Goal: Transaction & Acquisition: Purchase product/service

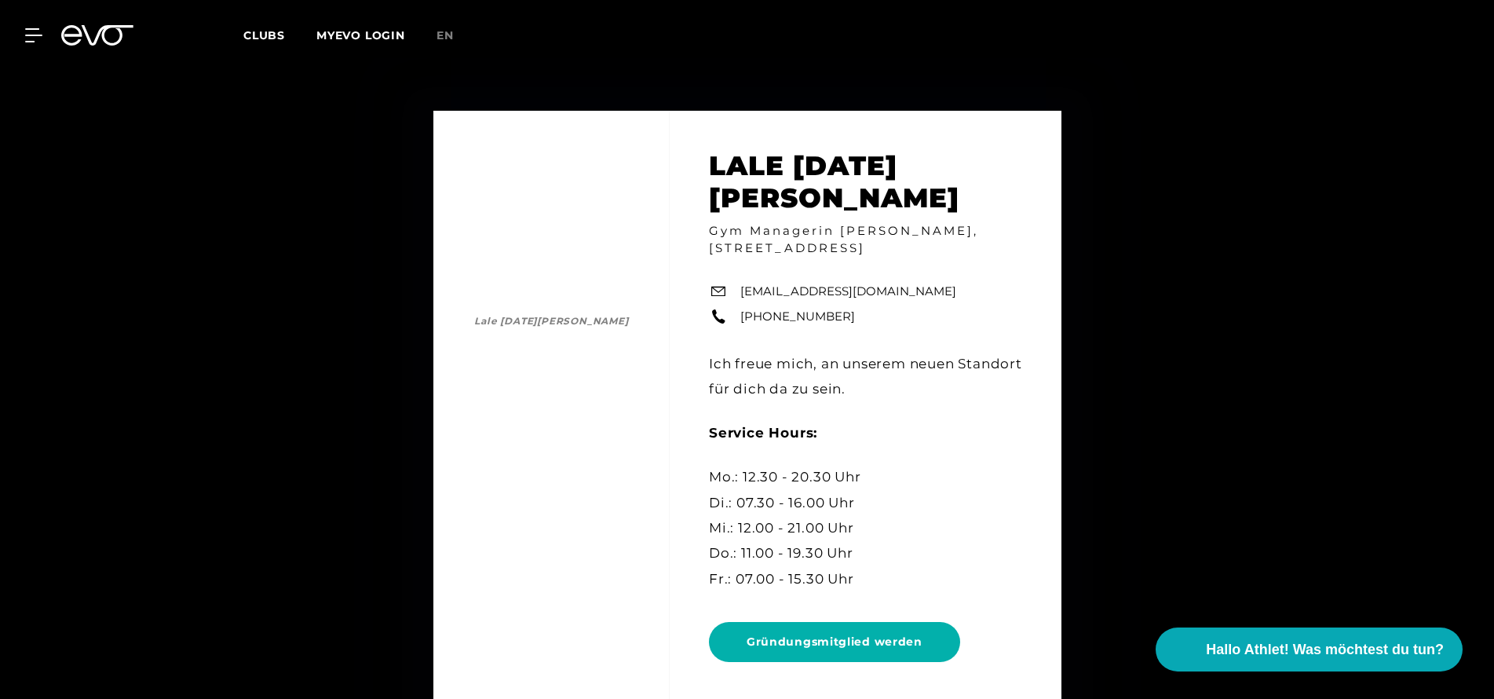
scroll to position [7635, 0]
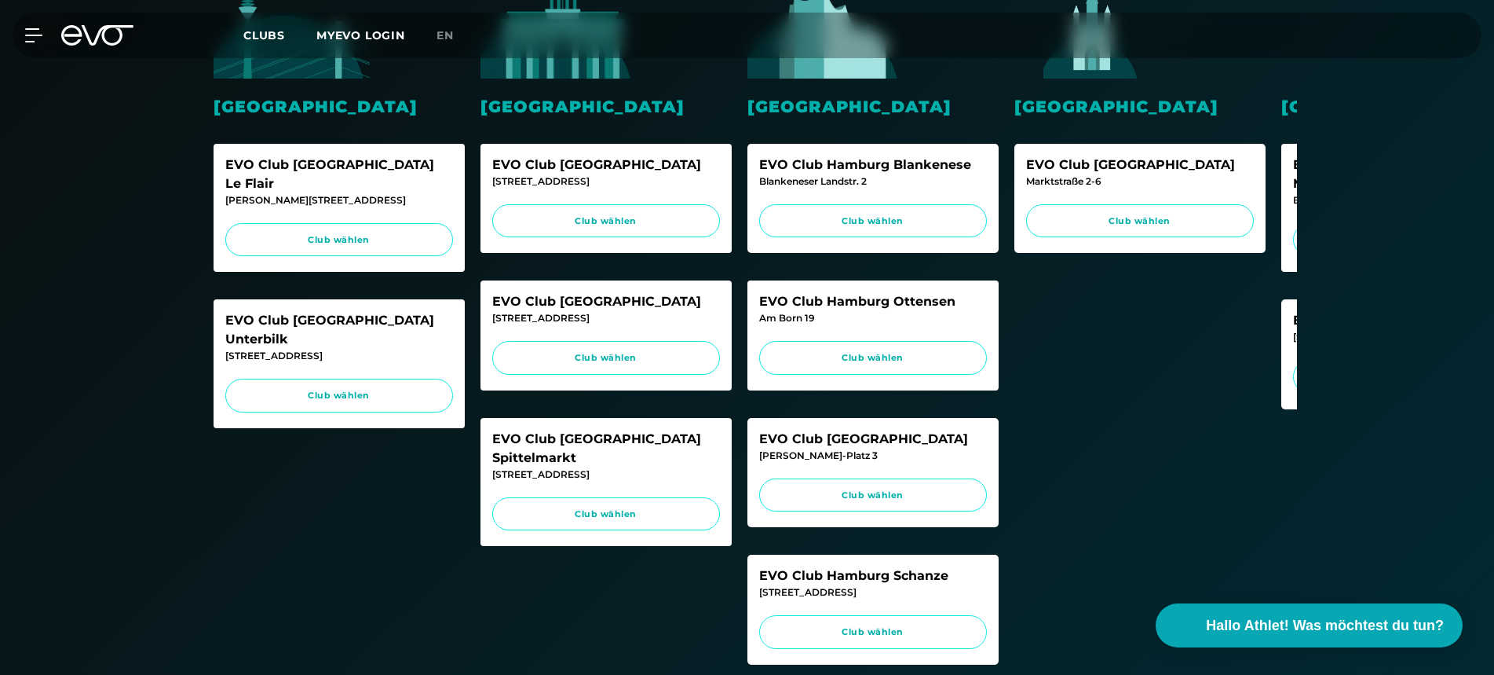
click at [91, 35] on icon at bounding box center [97, 35] width 72 height 20
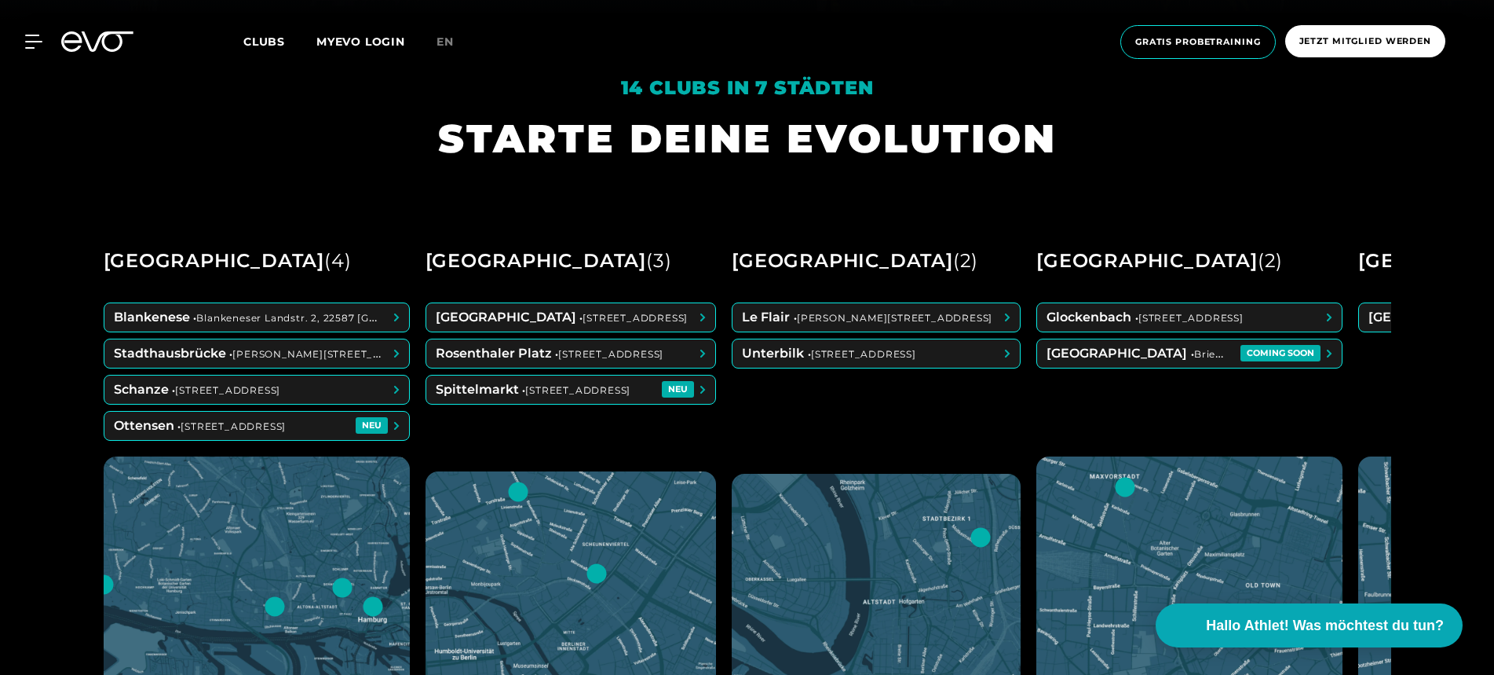
scroll to position [656, 0]
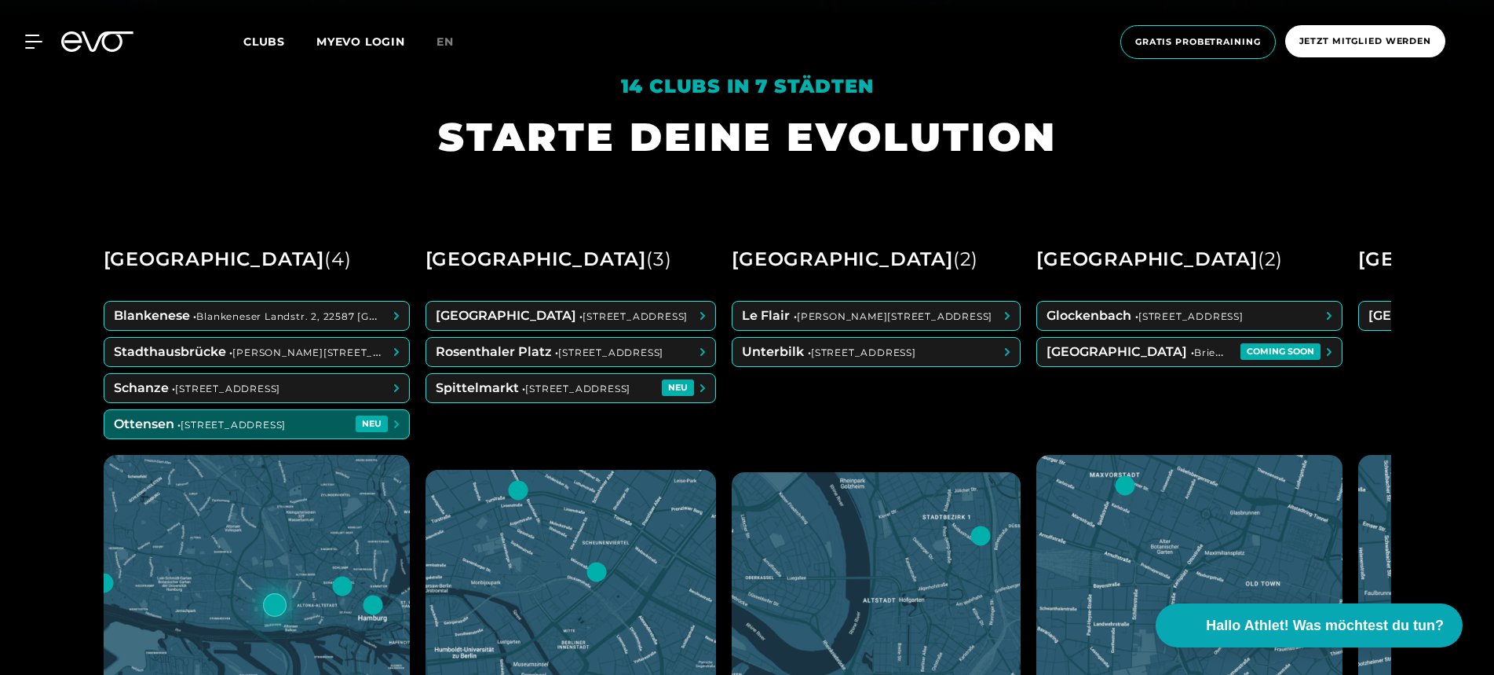
click at [344, 414] on span at bounding box center [256, 424] width 305 height 28
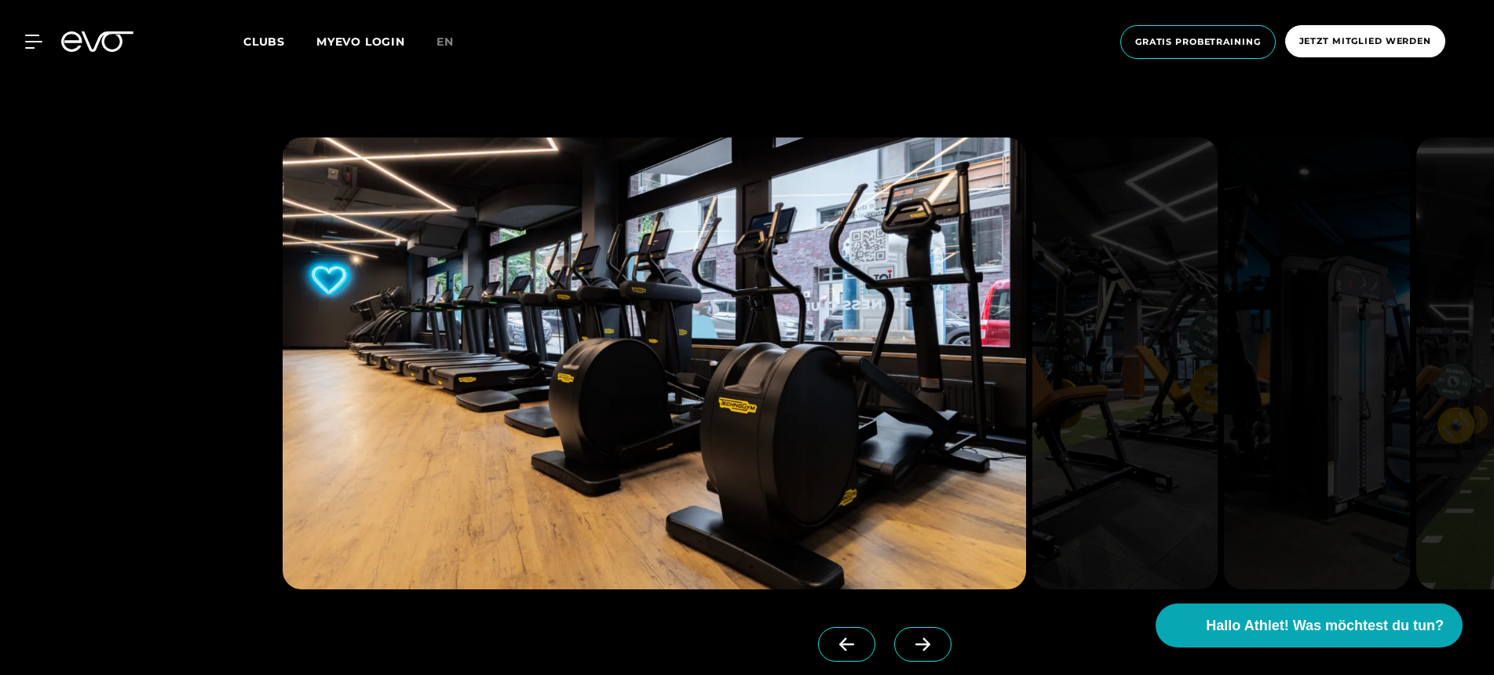
scroll to position [1452, 0]
click at [934, 643] on icon at bounding box center [922, 643] width 27 height 14
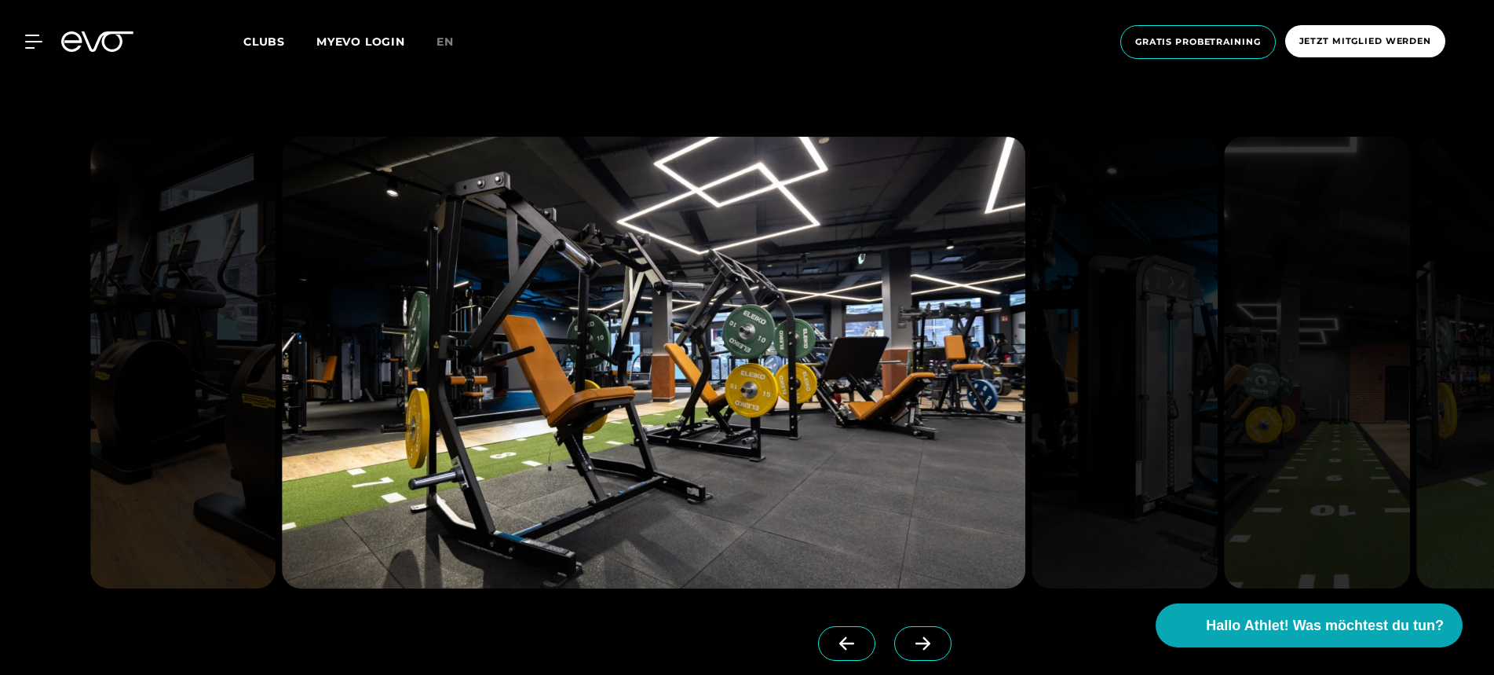
click at [934, 643] on icon at bounding box center [922, 643] width 27 height 14
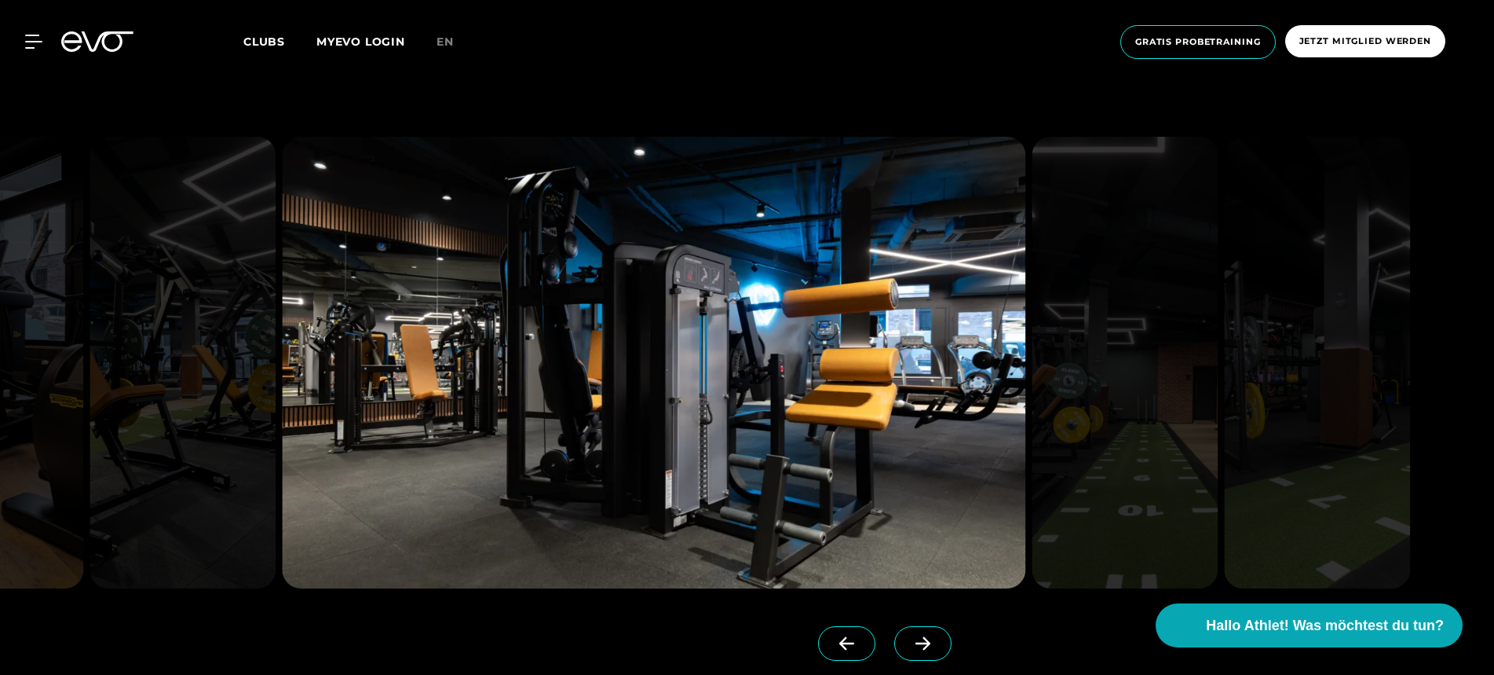
click at [934, 643] on icon at bounding box center [922, 643] width 27 height 14
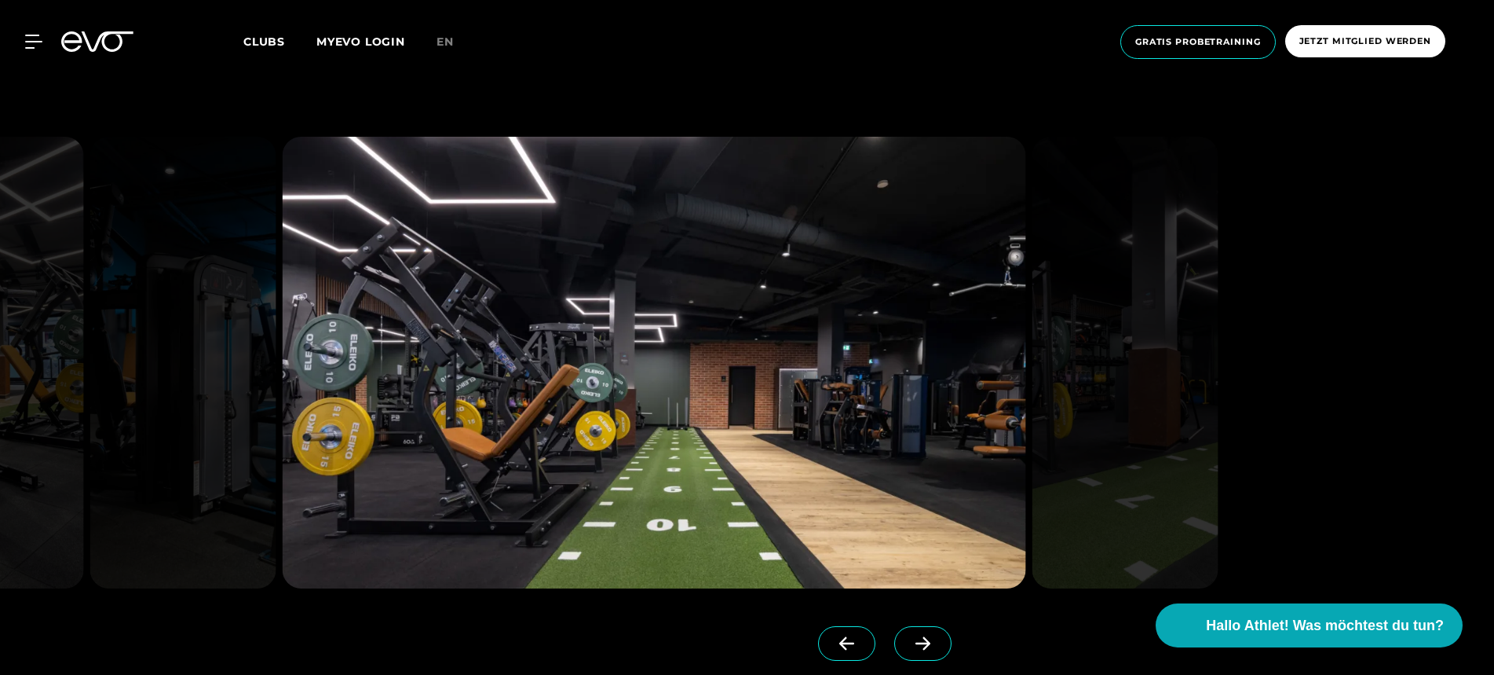
click at [934, 643] on icon at bounding box center [922, 643] width 27 height 14
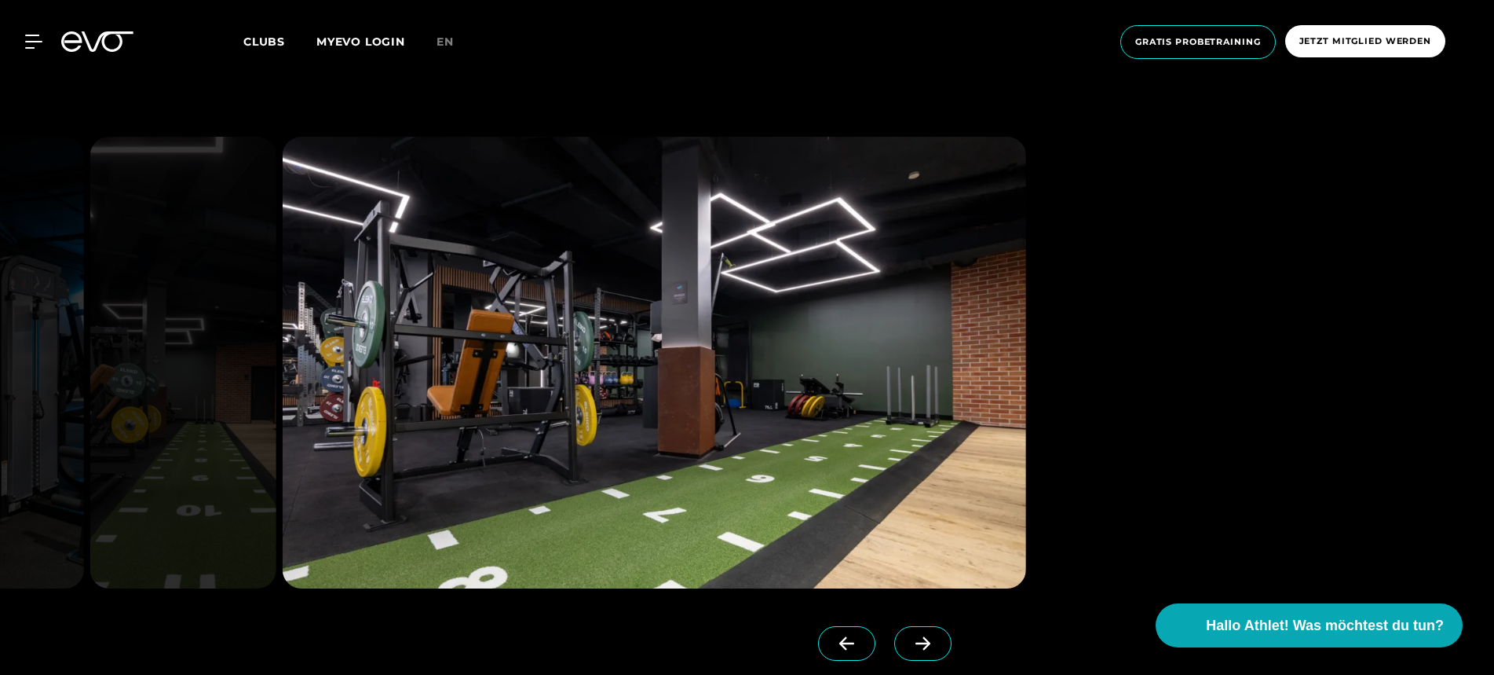
click at [934, 643] on icon at bounding box center [922, 643] width 27 height 14
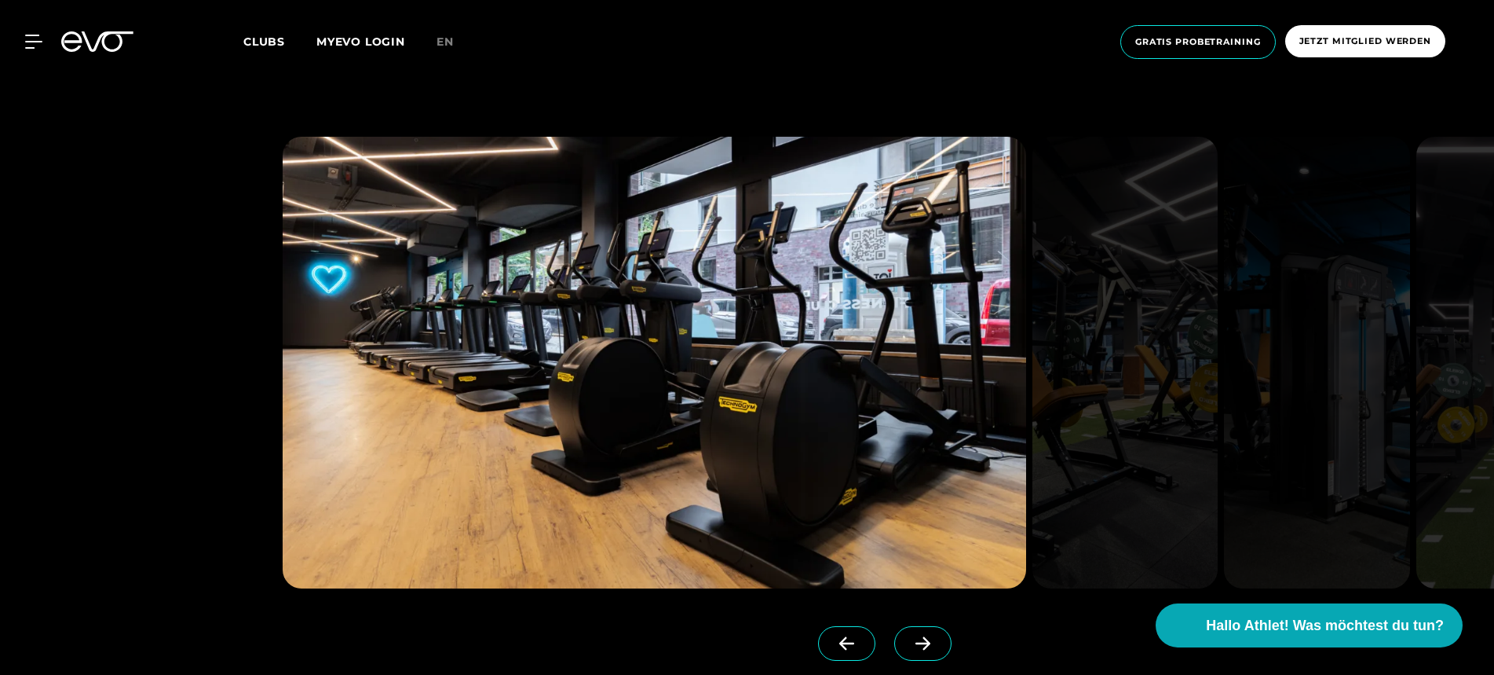
click at [934, 643] on icon at bounding box center [922, 643] width 27 height 14
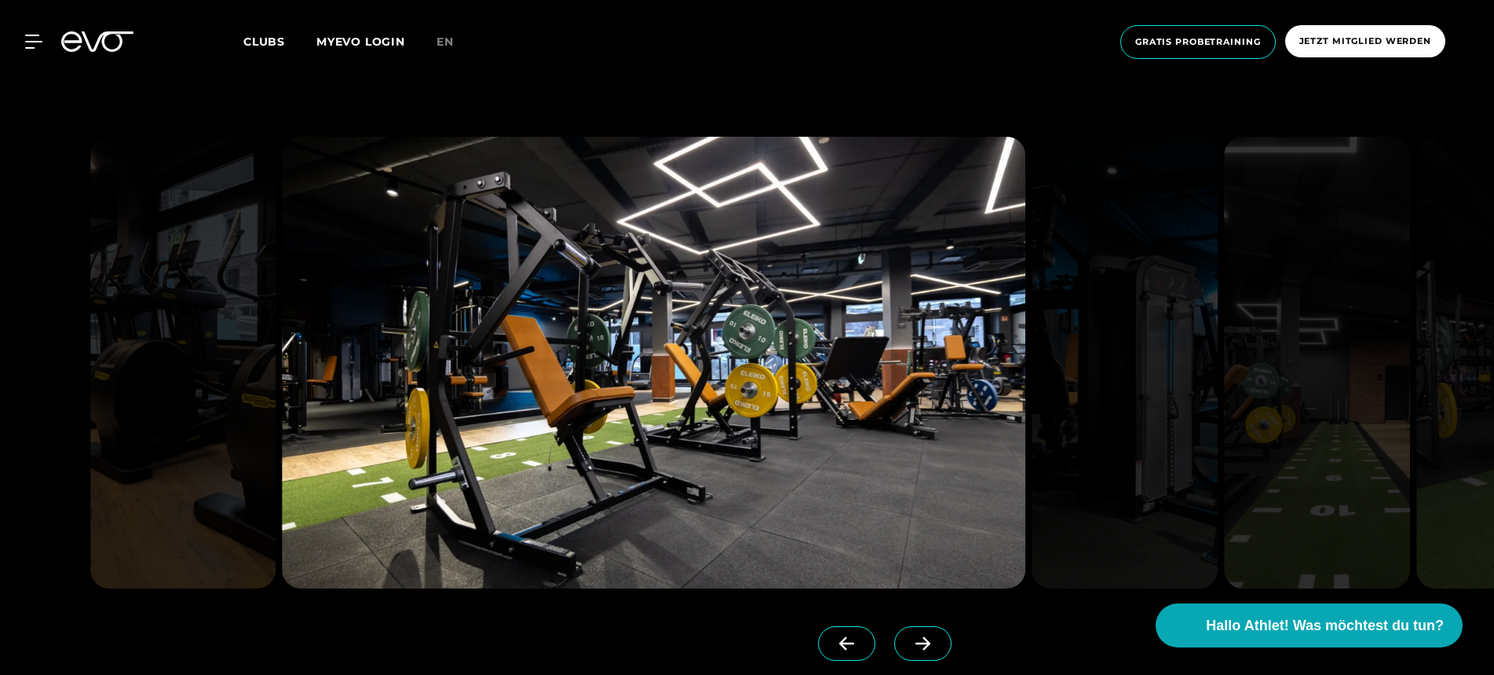
click at [934, 643] on icon at bounding box center [922, 643] width 27 height 14
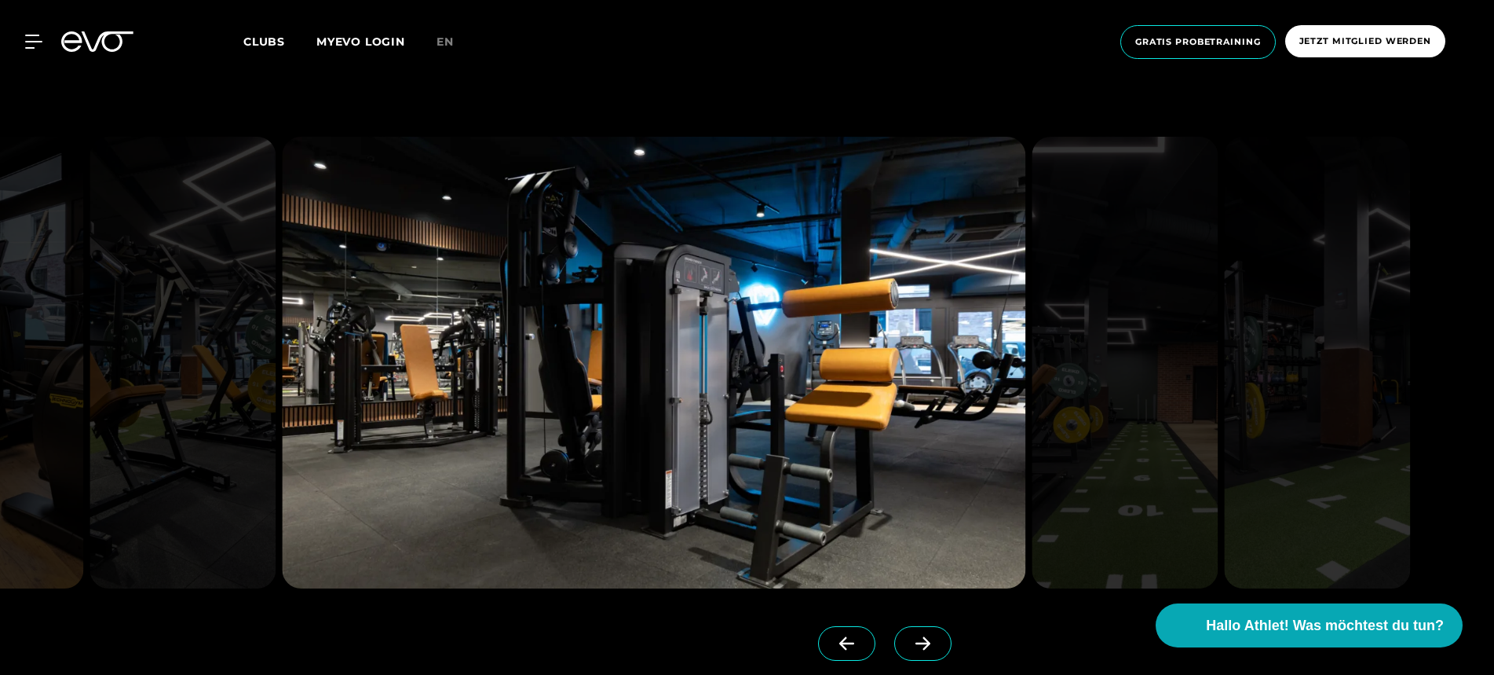
click at [934, 643] on icon at bounding box center [922, 643] width 27 height 14
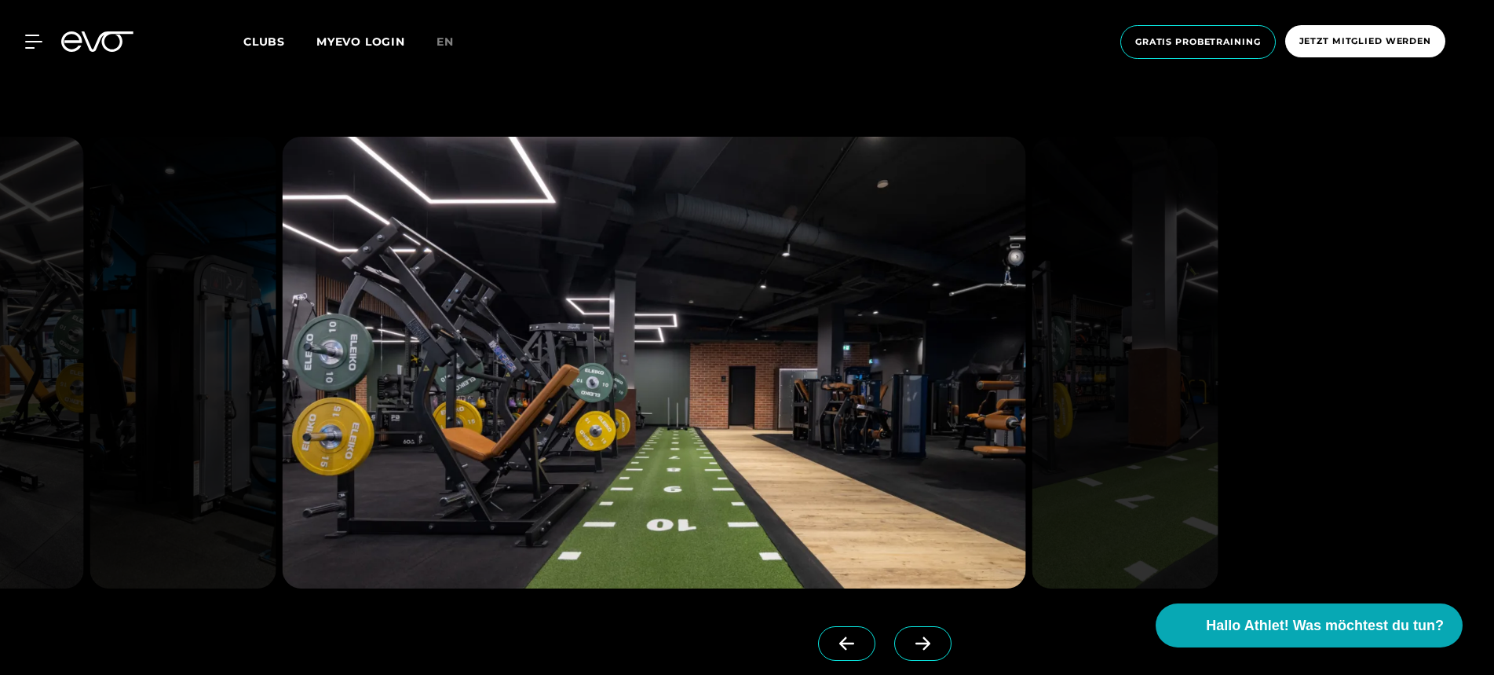
click at [934, 643] on icon at bounding box center [922, 643] width 27 height 14
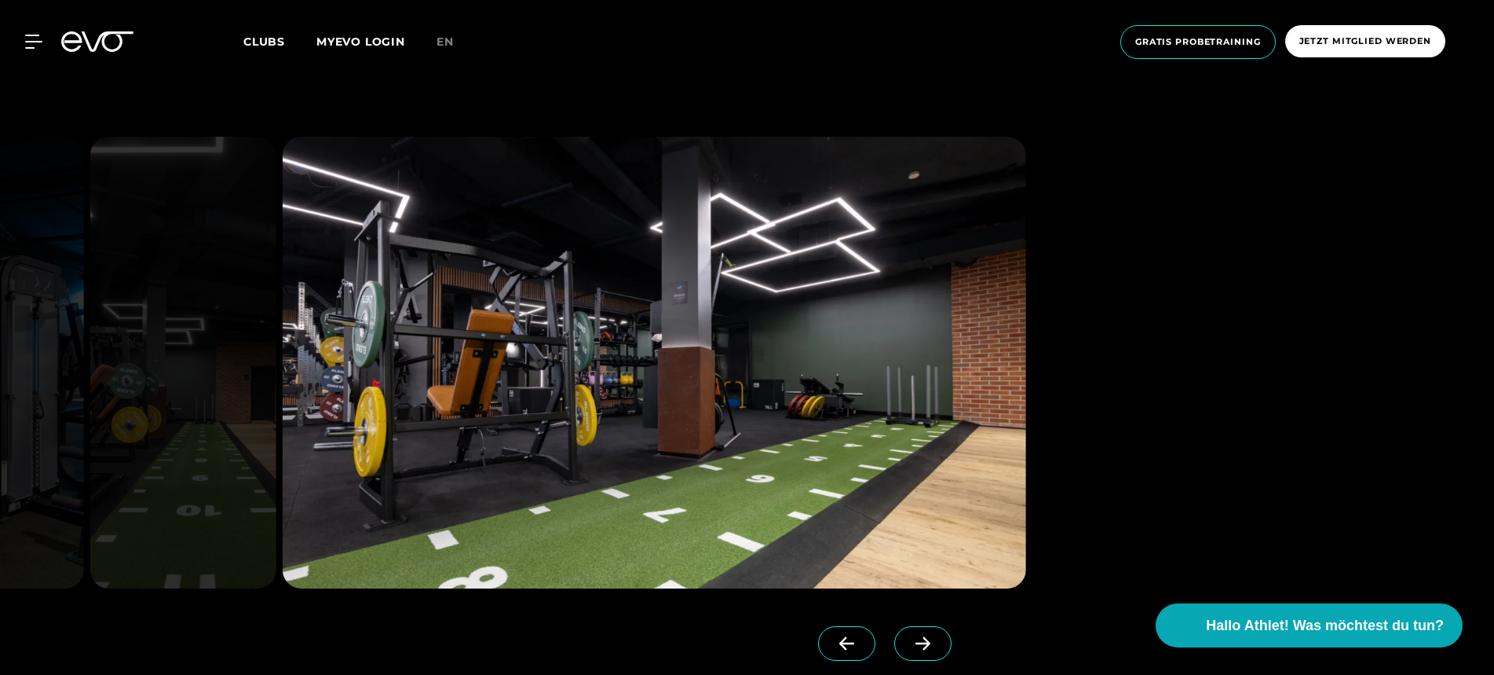
click at [482, 68] on div "MyEVO Login Über EVO Mitgliedschaften Probetraining TAGESPASS EVO Studios [GEOG…" at bounding box center [747, 42] width 1488 height 59
click at [115, 40] on icon at bounding box center [97, 41] width 72 height 20
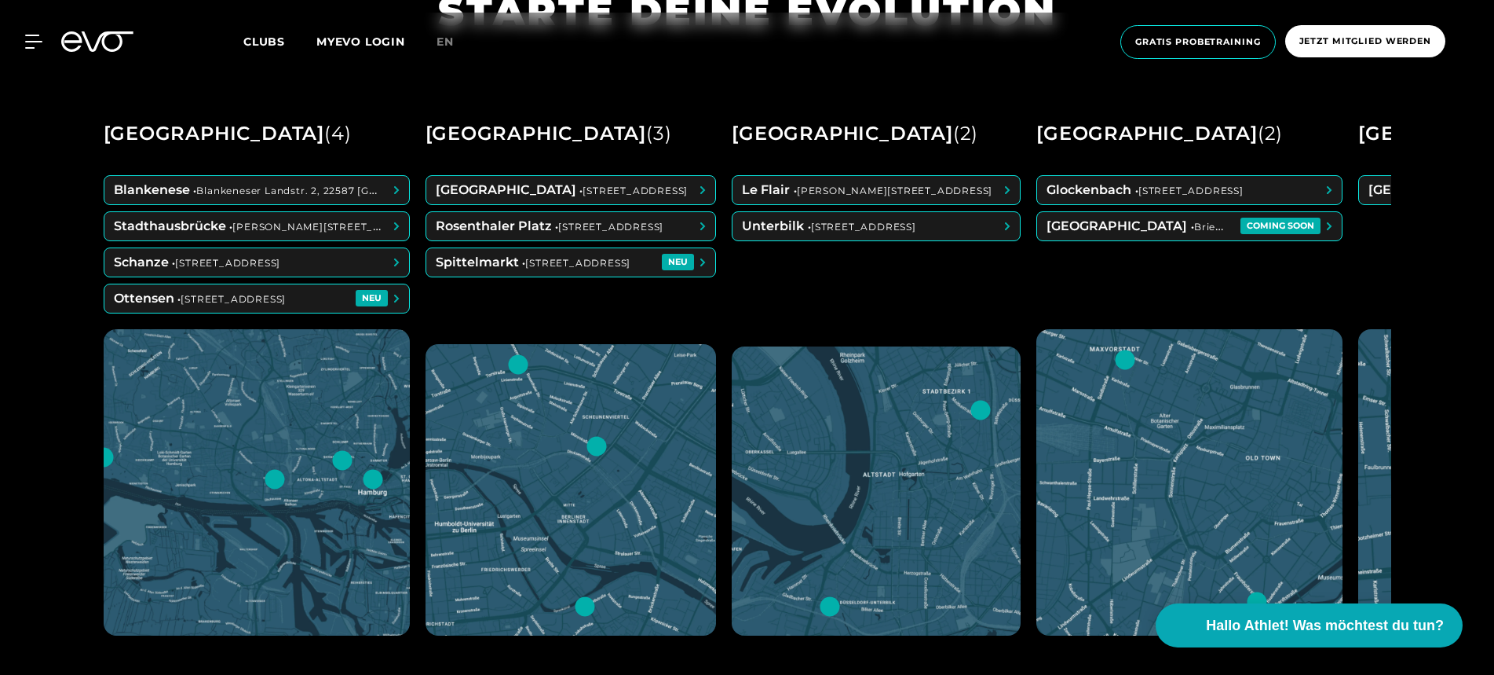
scroll to position [792, 0]
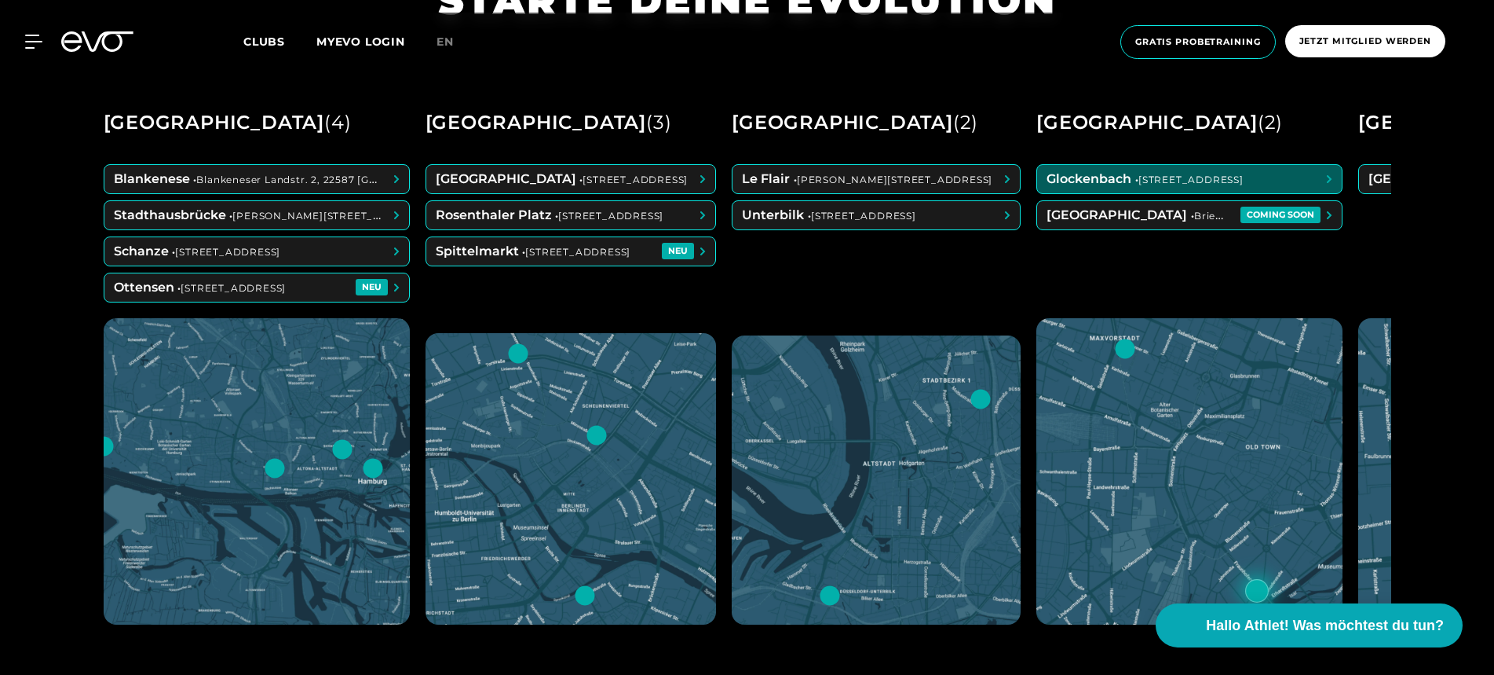
click at [1136, 176] on span at bounding box center [1189, 179] width 305 height 28
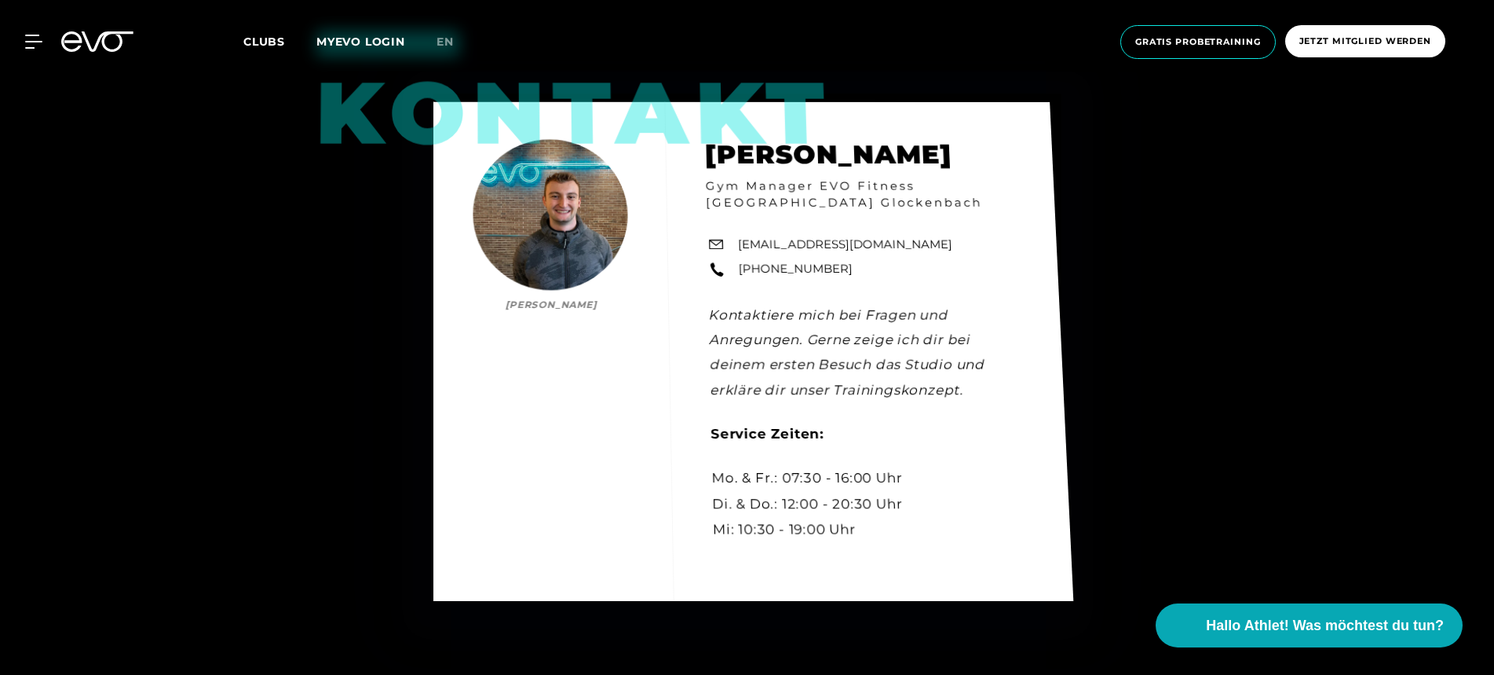
scroll to position [4284, 0]
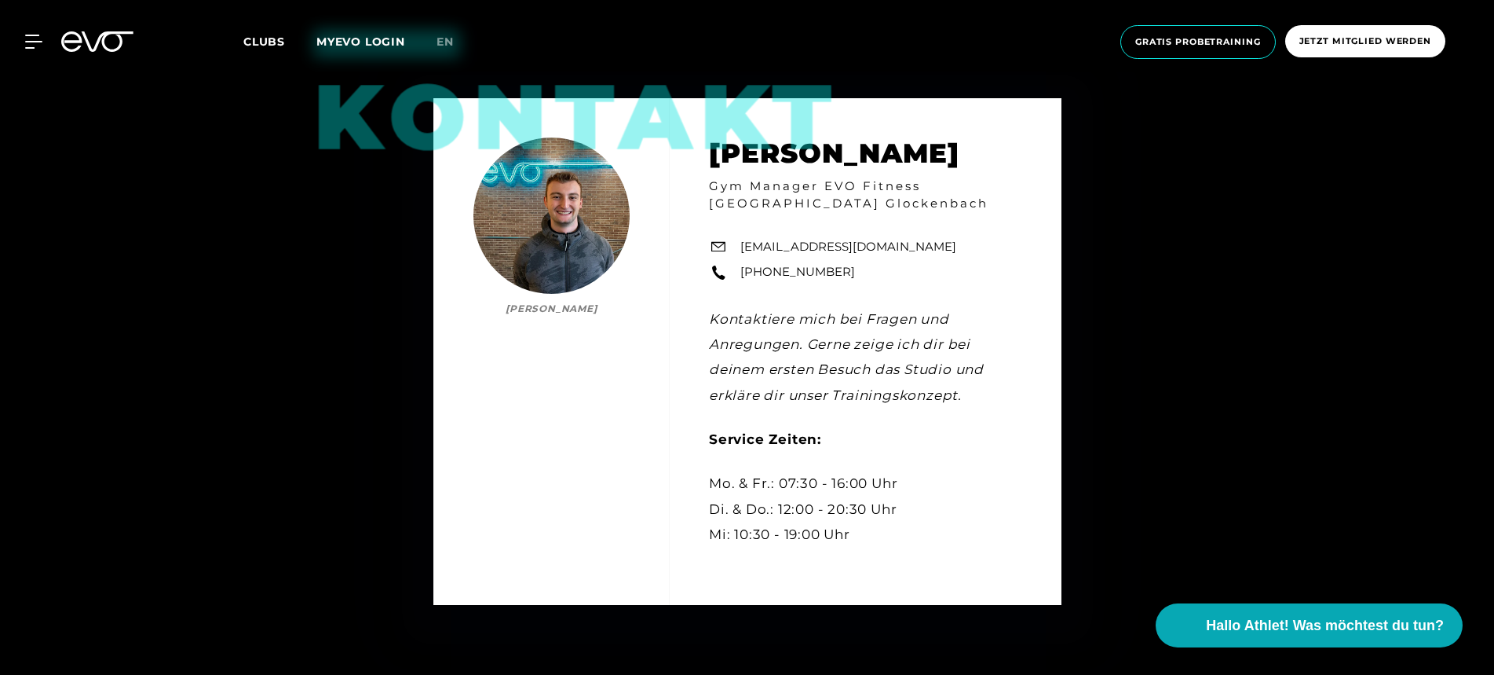
click at [78, 37] on icon at bounding box center [97, 41] width 72 height 20
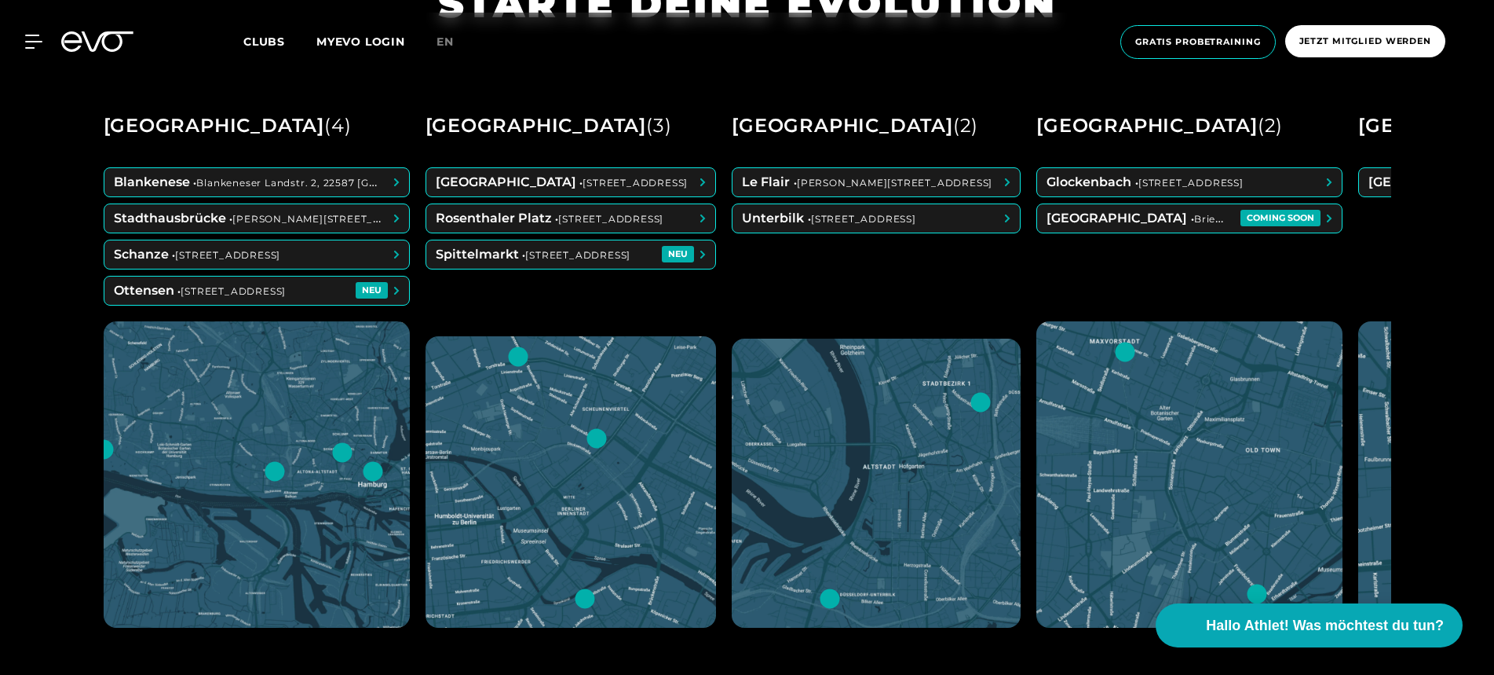
scroll to position [788, 0]
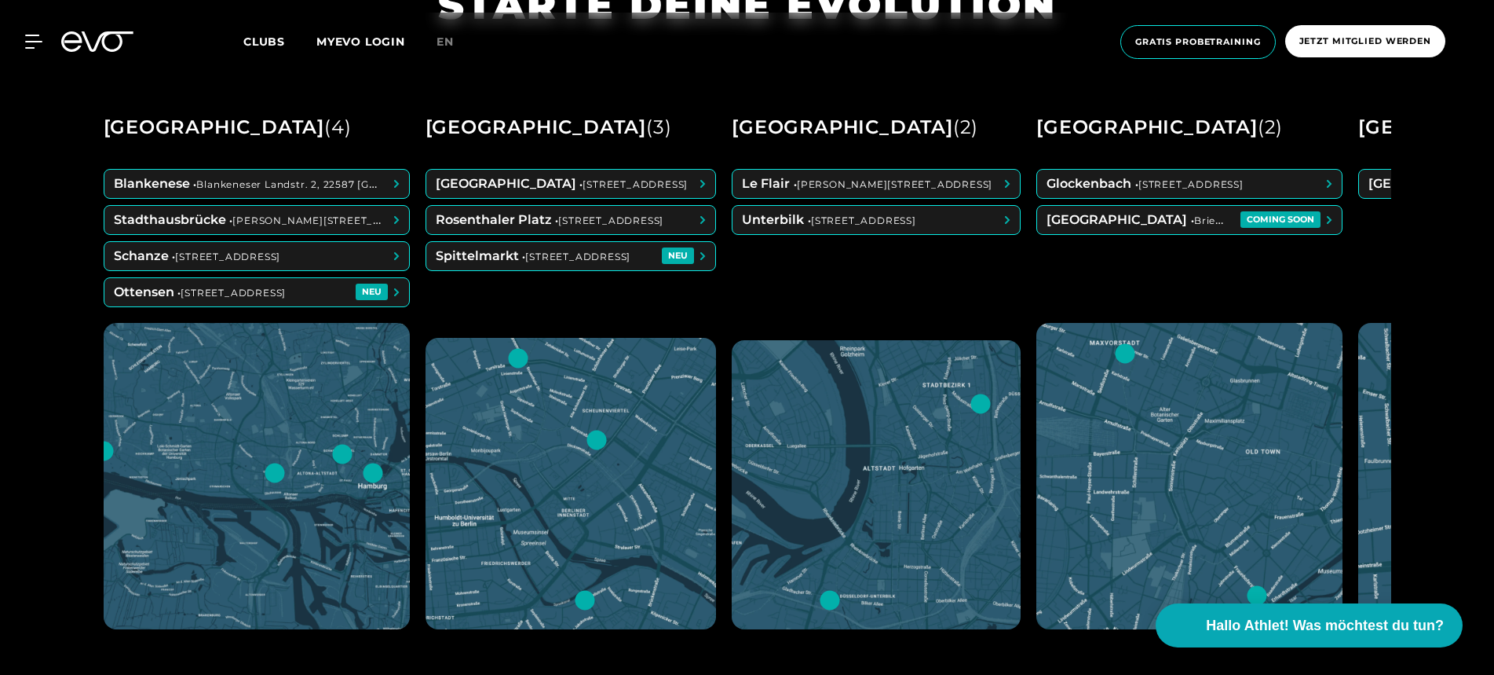
click at [932, 229] on span at bounding box center [876, 220] width 287 height 28
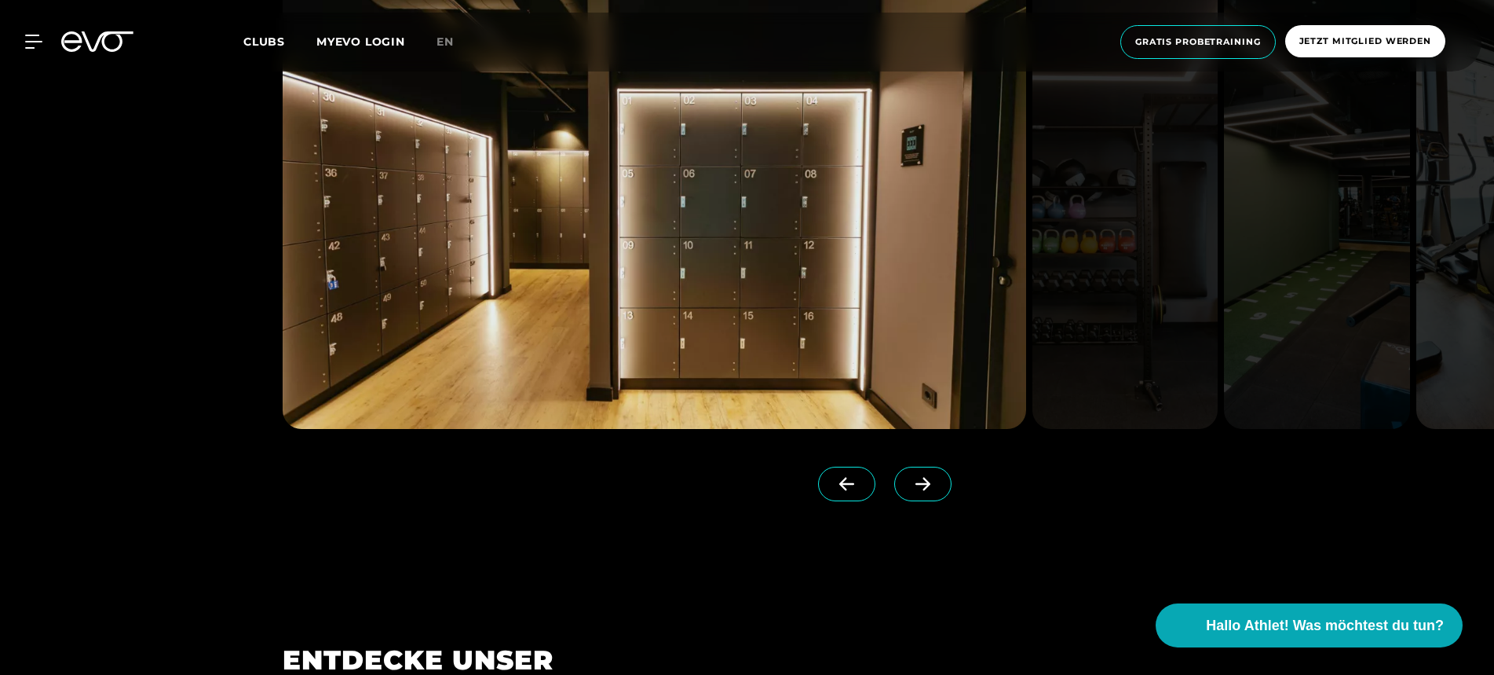
scroll to position [1610, 0]
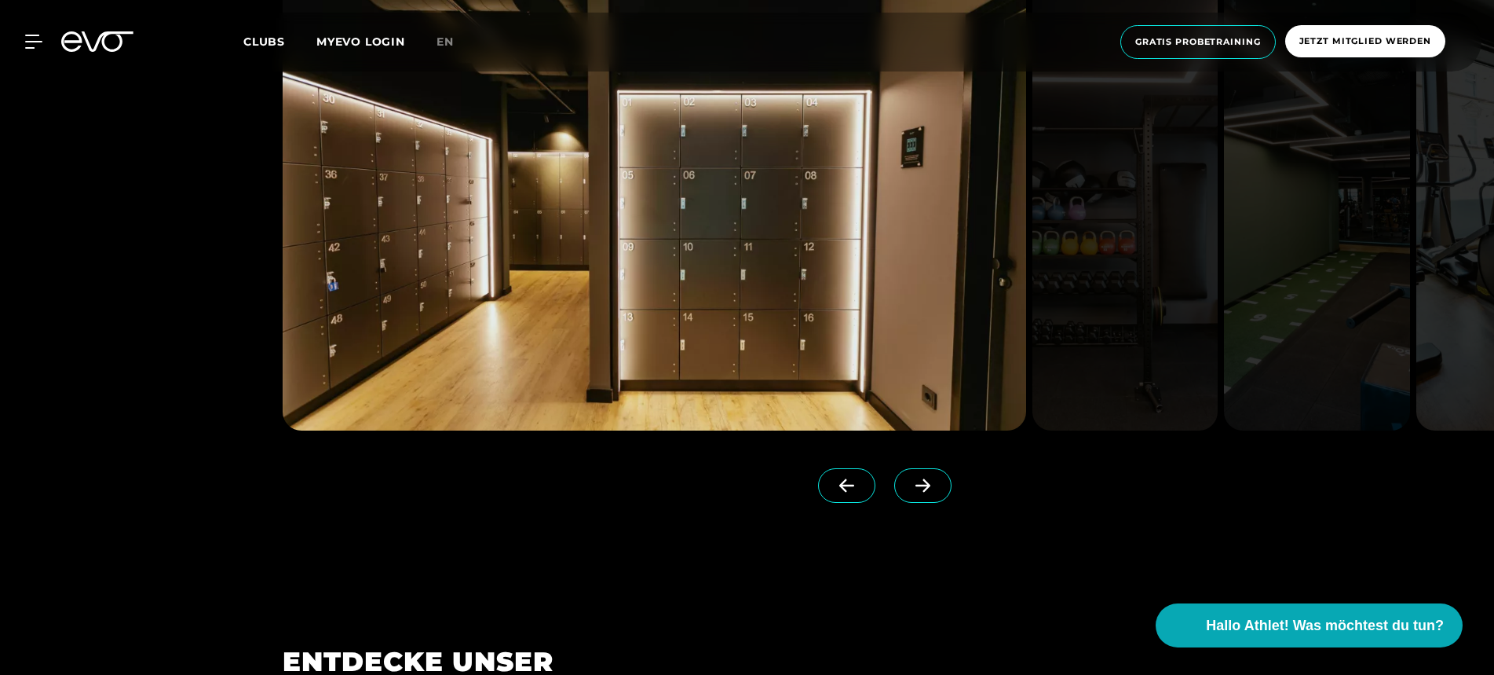
click at [942, 530] on link at bounding box center [926, 499] width 64 height 63
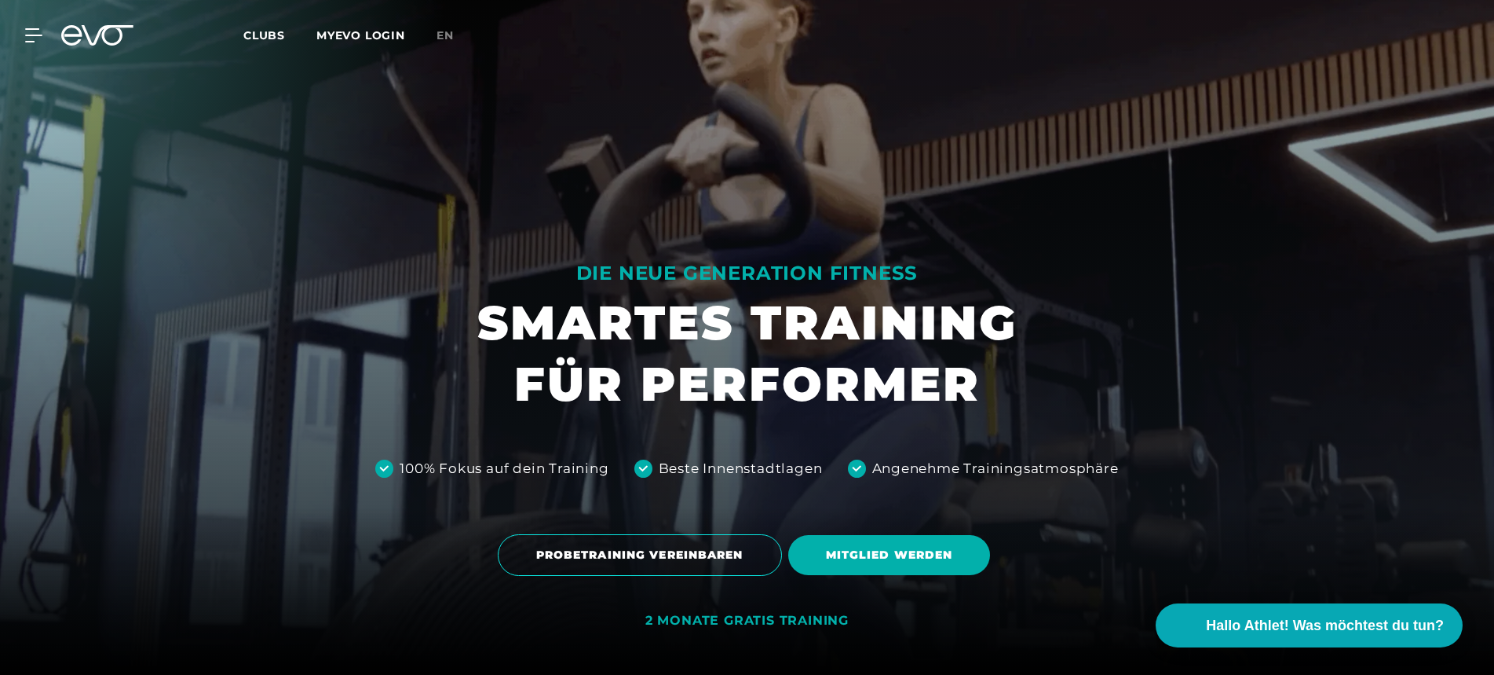
click at [937, 488] on div "Angenehme Trainingsatmosphäre" at bounding box center [995, 469] width 247 height 58
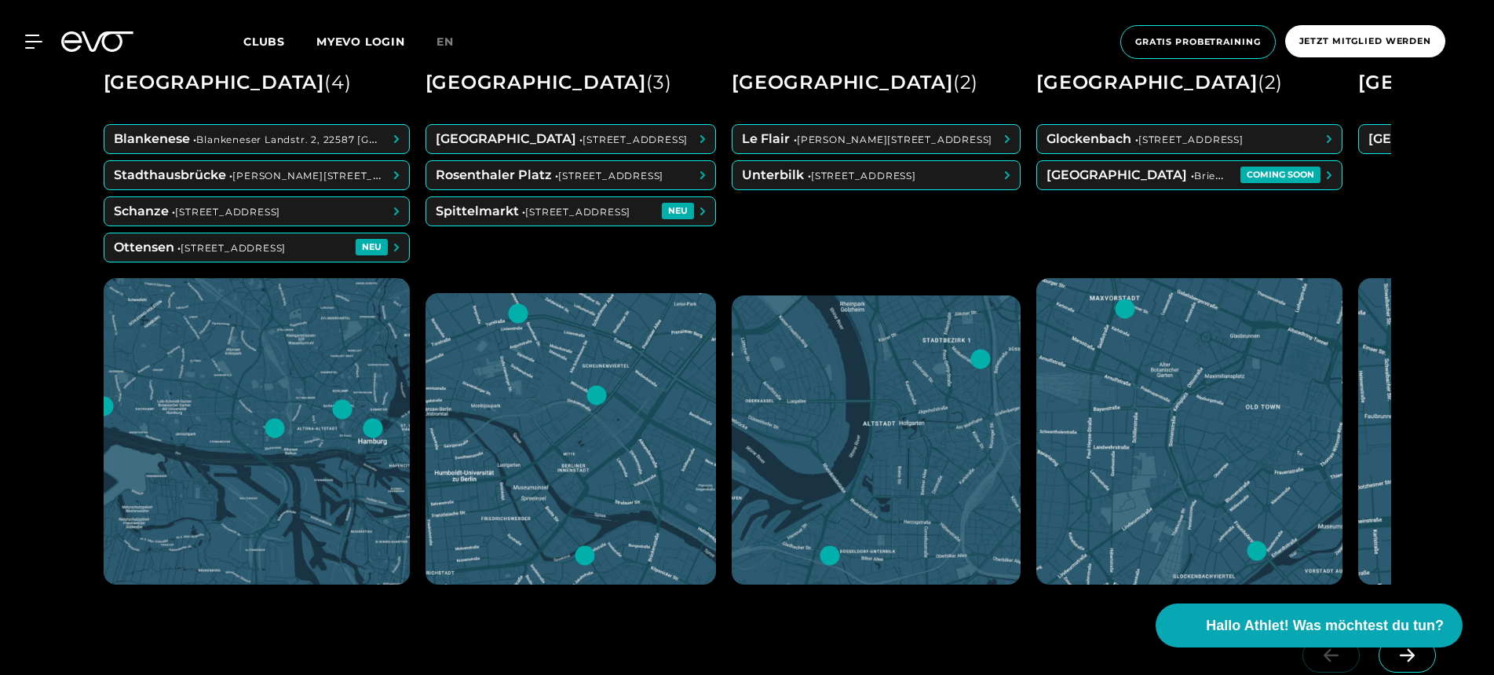
scroll to position [875, 0]
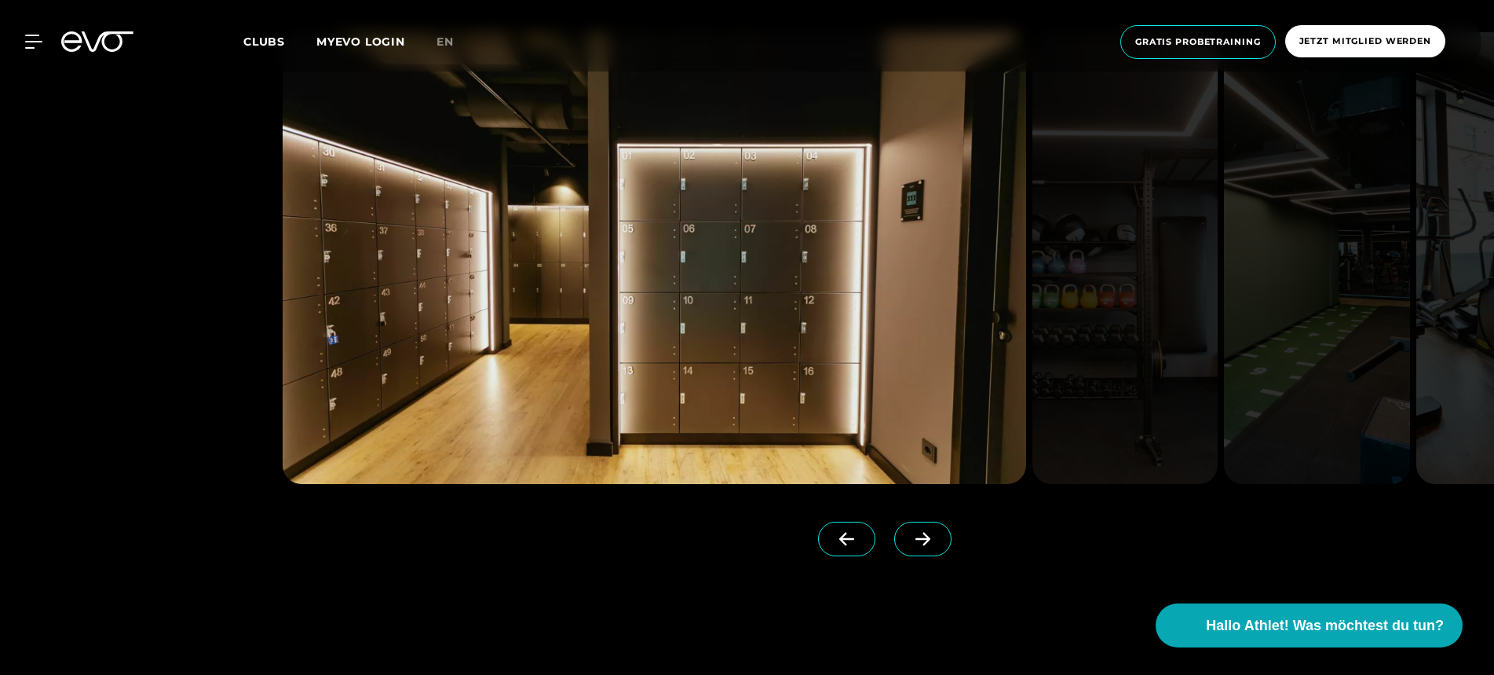
scroll to position [1557, 0]
click at [925, 554] on span at bounding box center [922, 538] width 57 height 35
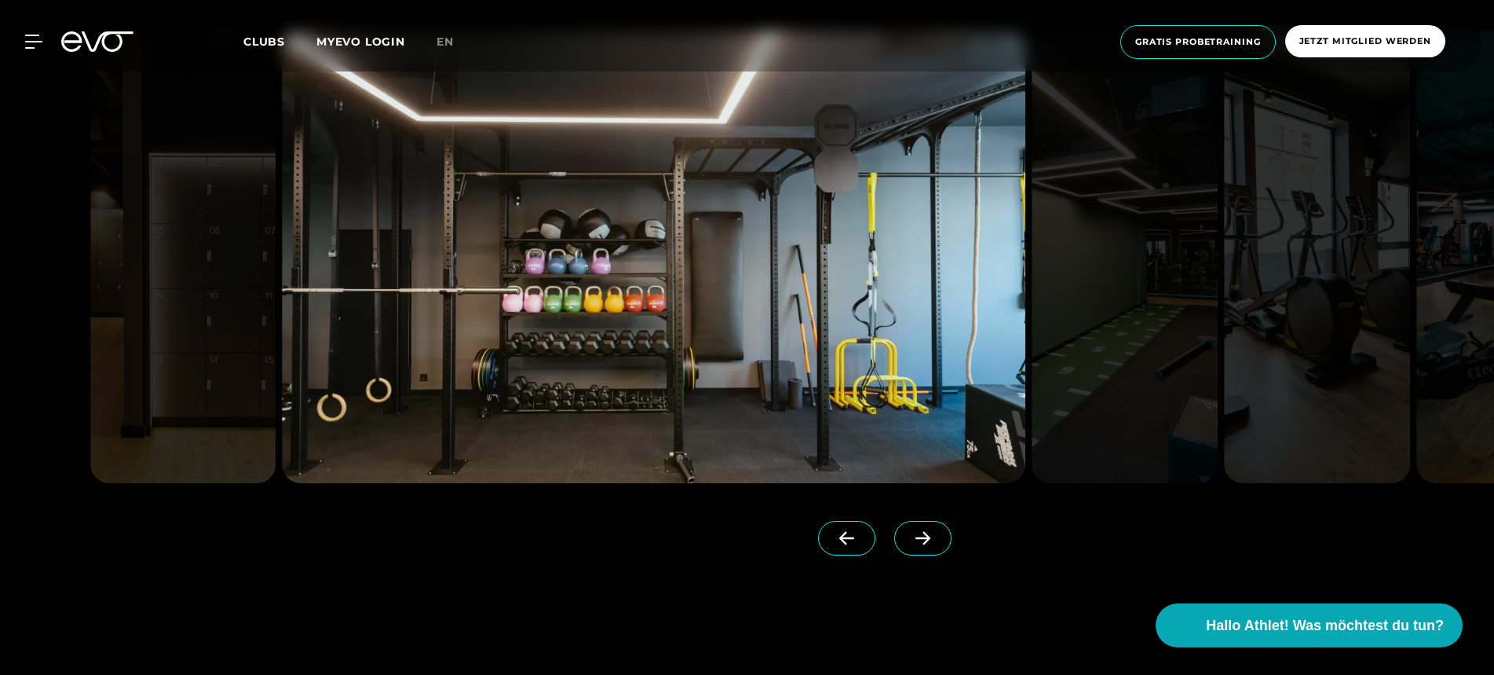
click at [927, 550] on span at bounding box center [922, 538] width 57 height 35
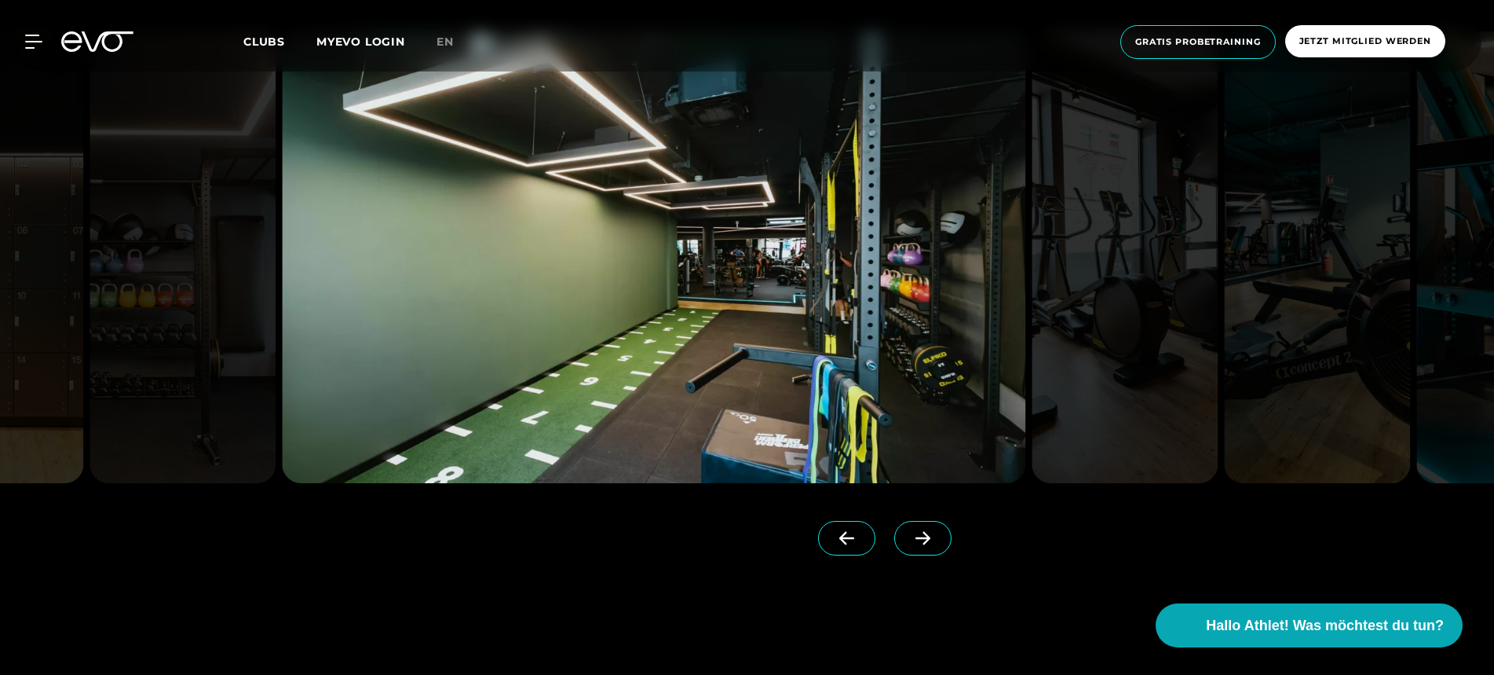
click at [927, 550] on span at bounding box center [922, 538] width 57 height 35
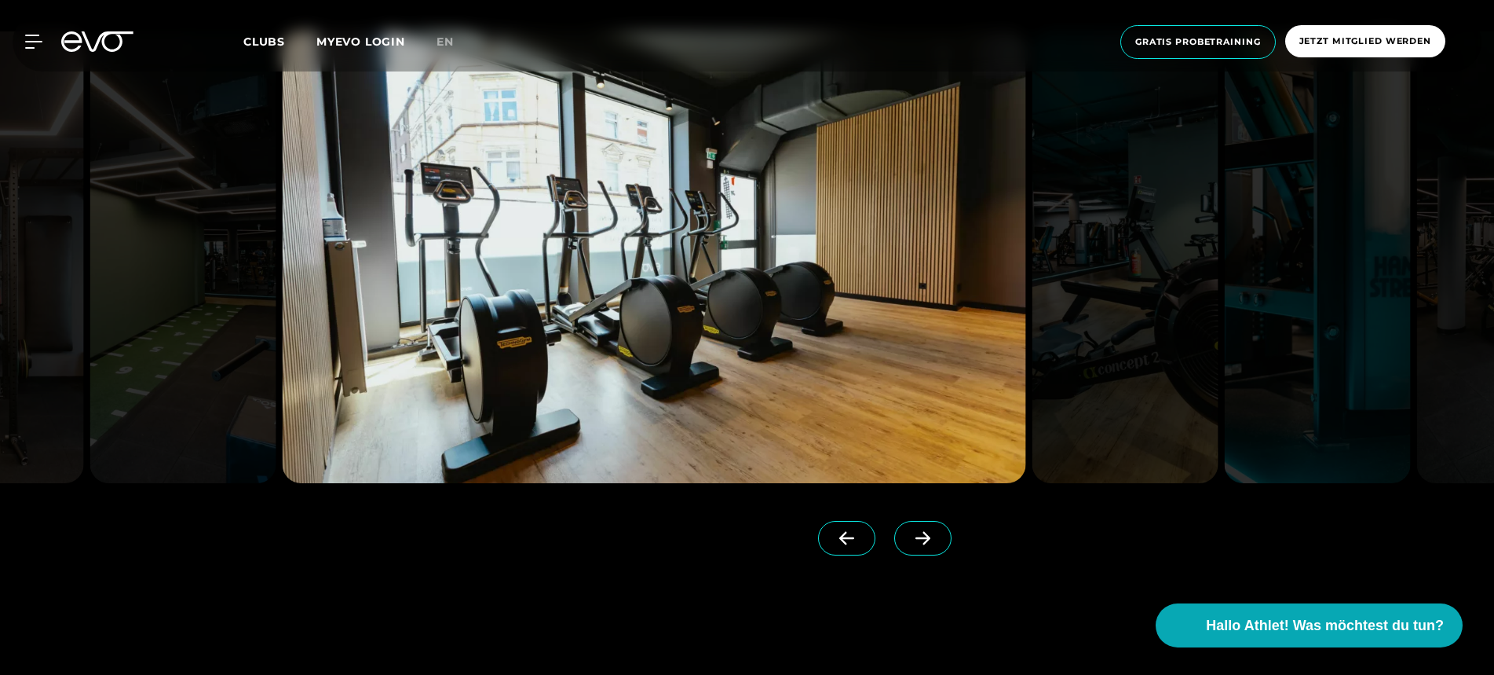
click at [927, 550] on span at bounding box center [922, 538] width 57 height 35
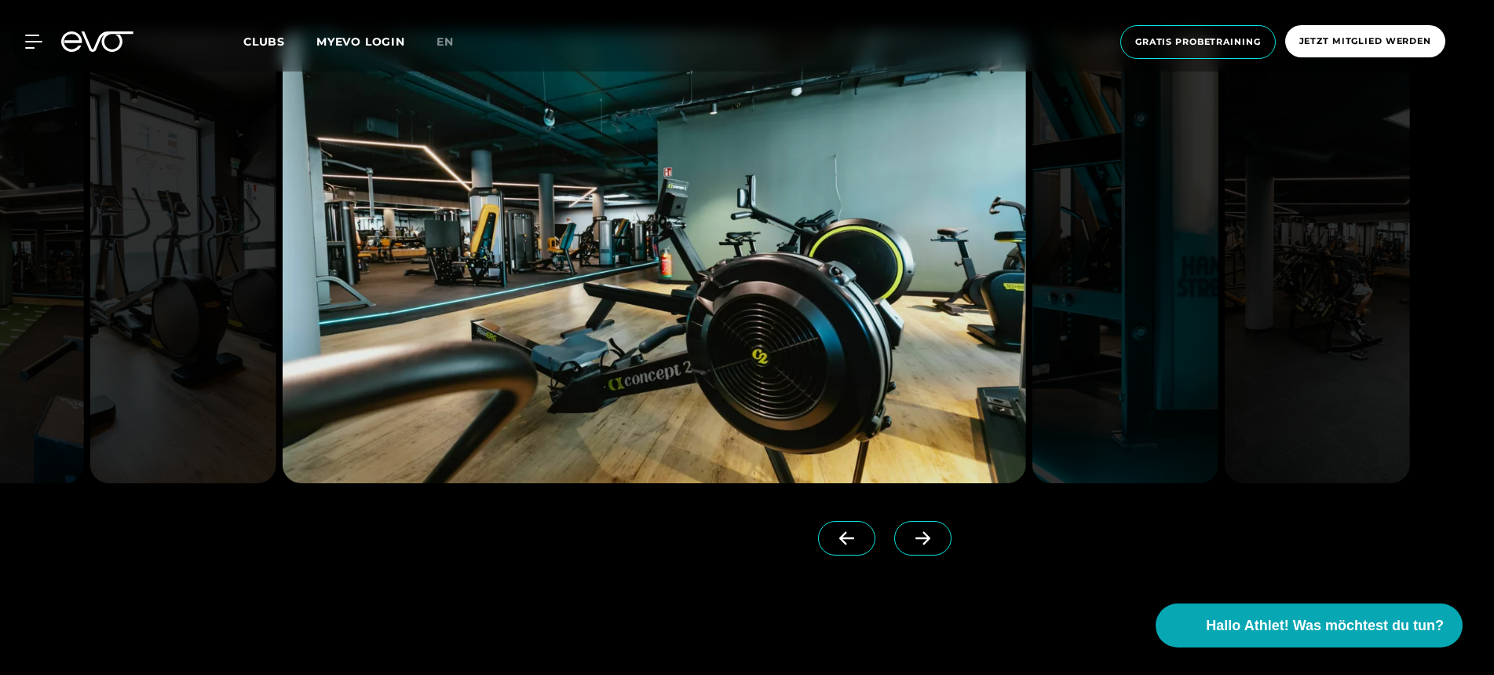
click at [927, 550] on span at bounding box center [922, 538] width 57 height 35
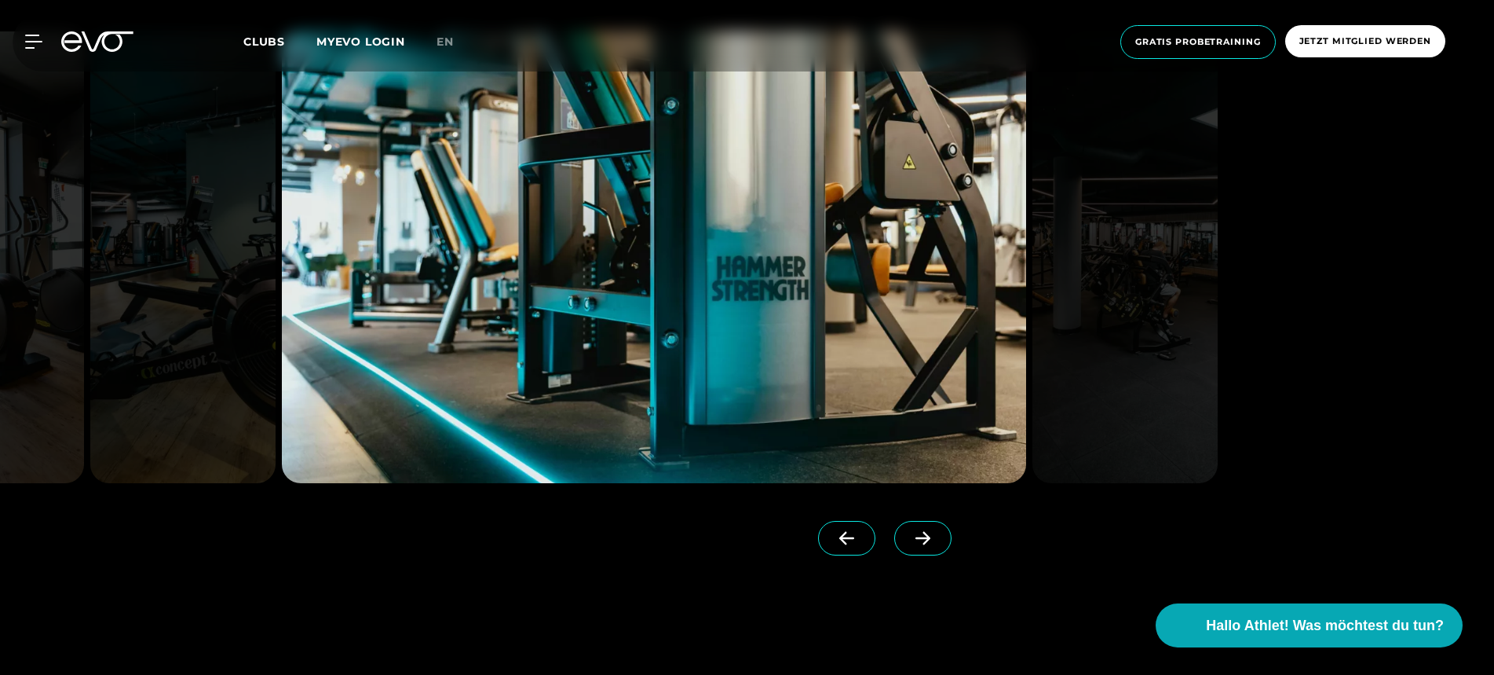
click at [927, 550] on span at bounding box center [922, 538] width 57 height 35
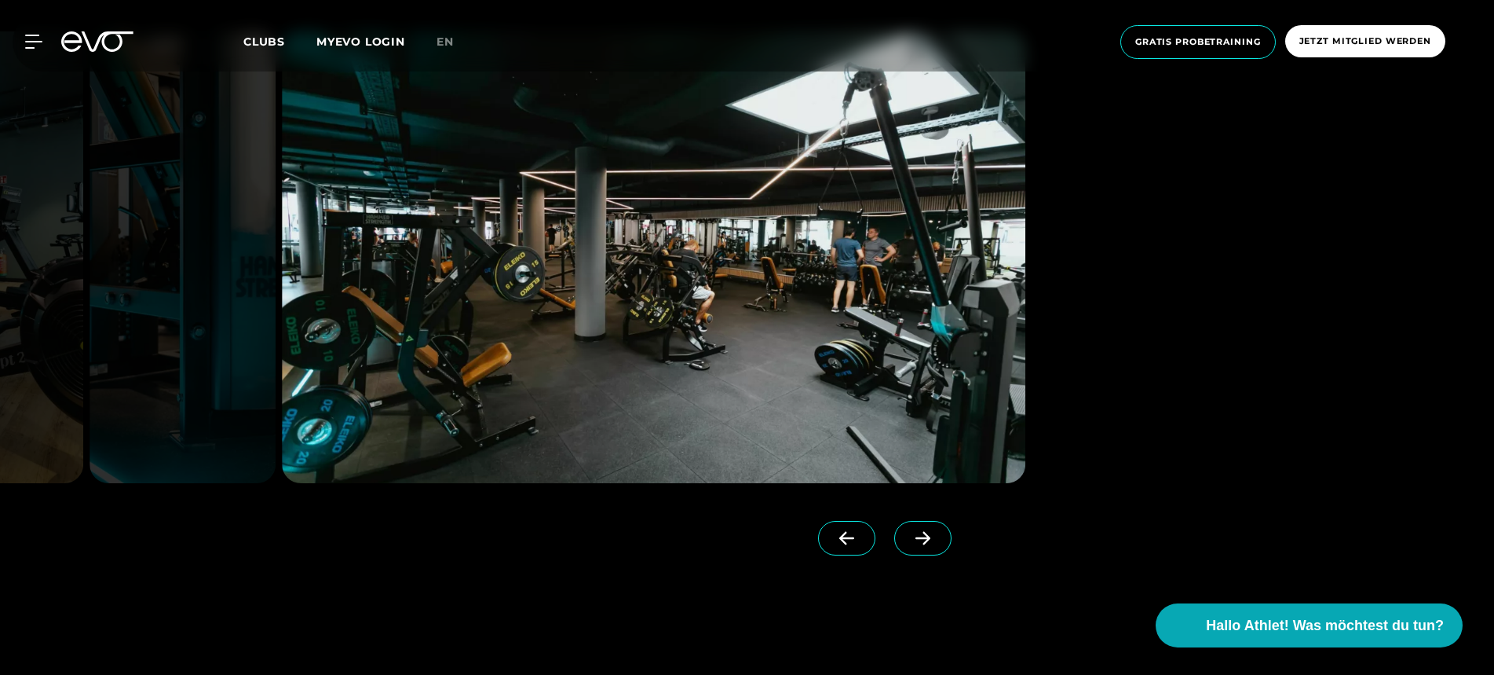
click at [927, 550] on span at bounding box center [922, 538] width 57 height 35
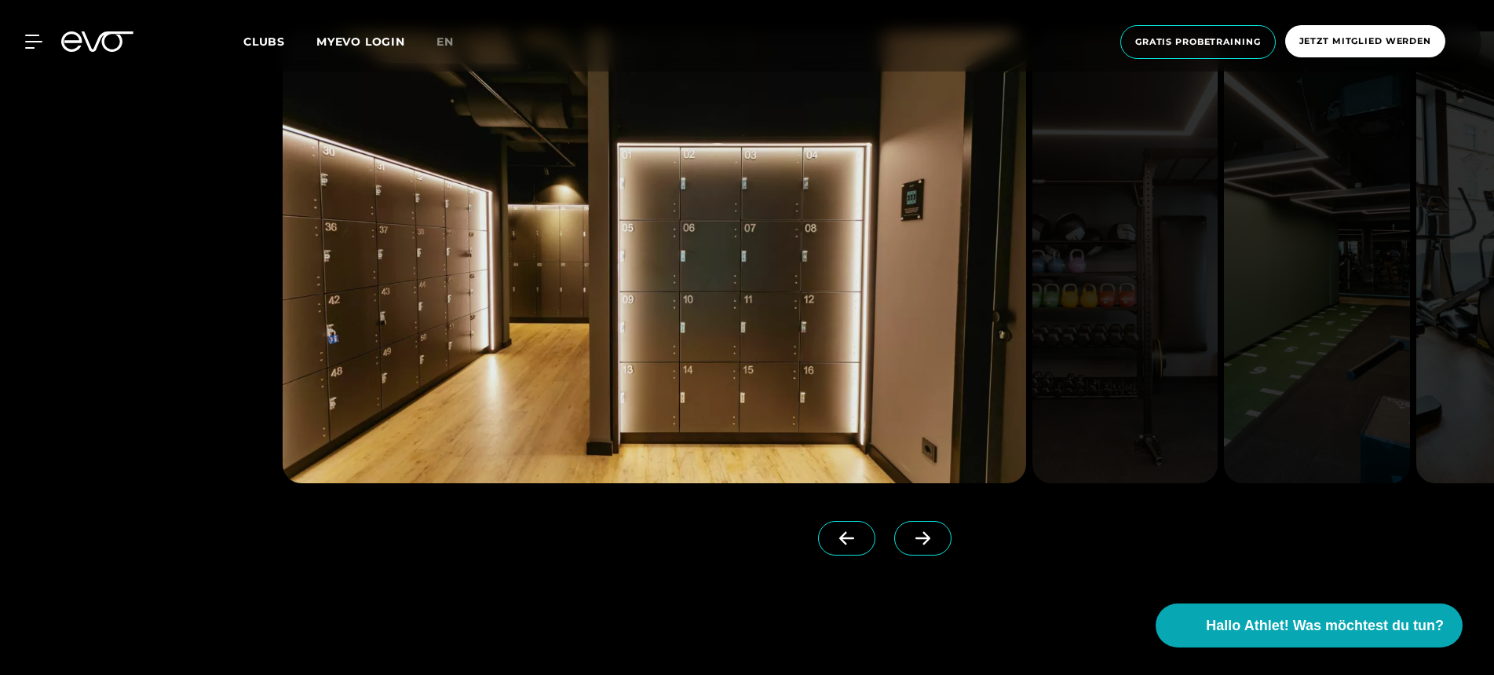
click at [927, 550] on span at bounding box center [922, 538] width 57 height 35
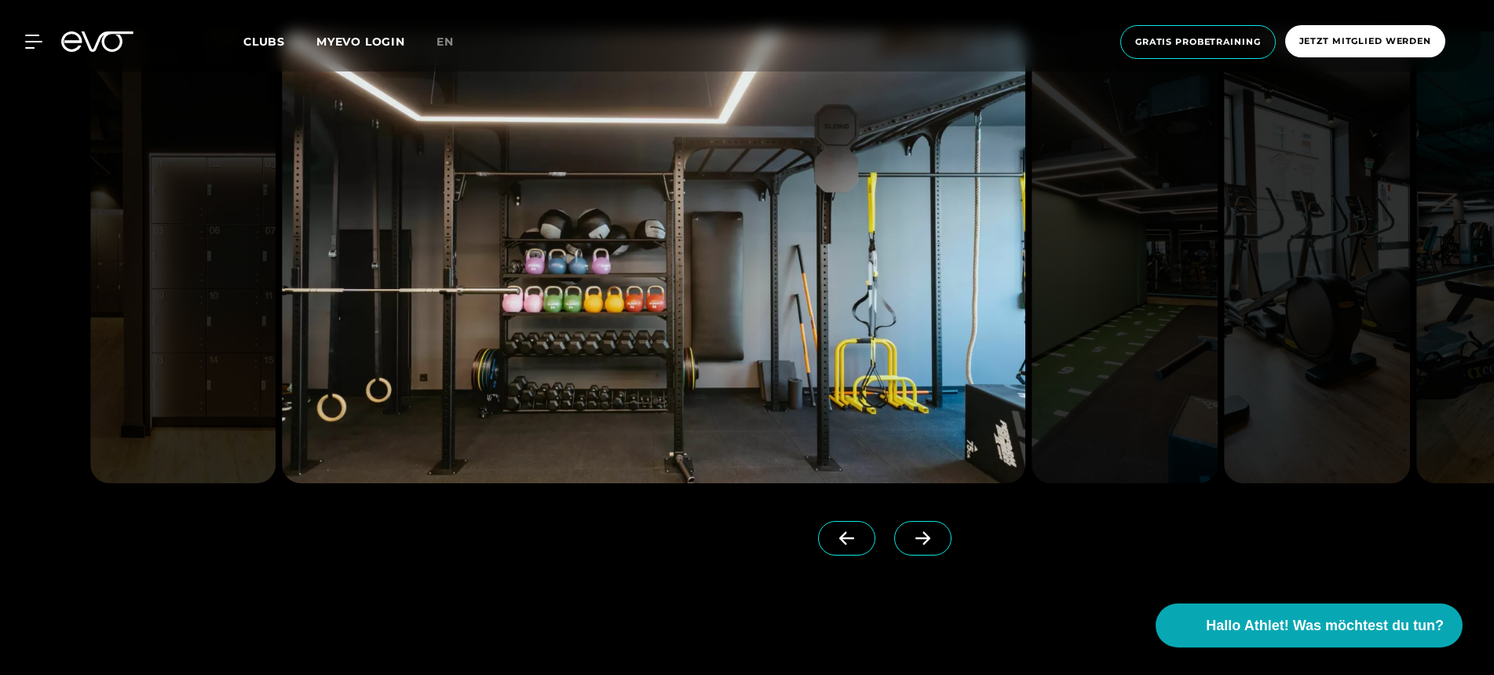
click at [927, 550] on span at bounding box center [922, 538] width 57 height 35
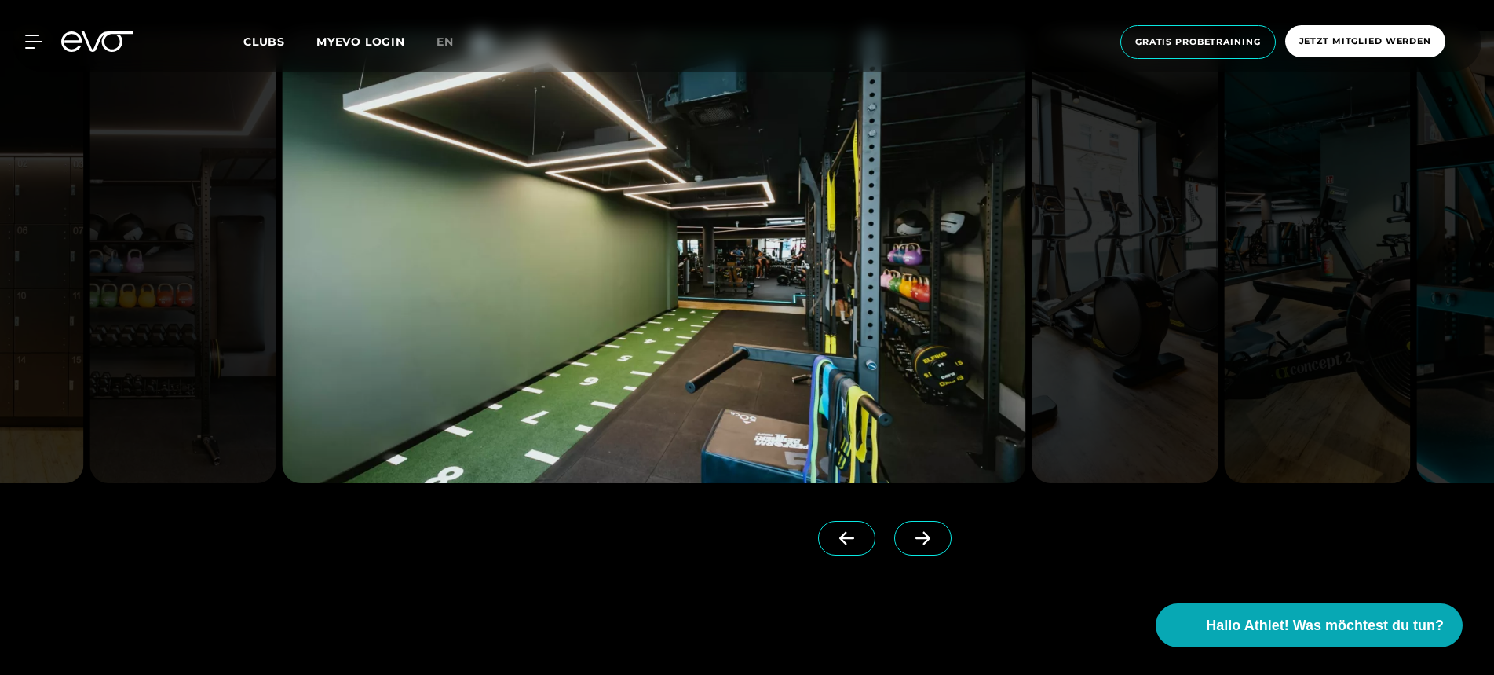
click at [927, 550] on span at bounding box center [922, 538] width 57 height 35
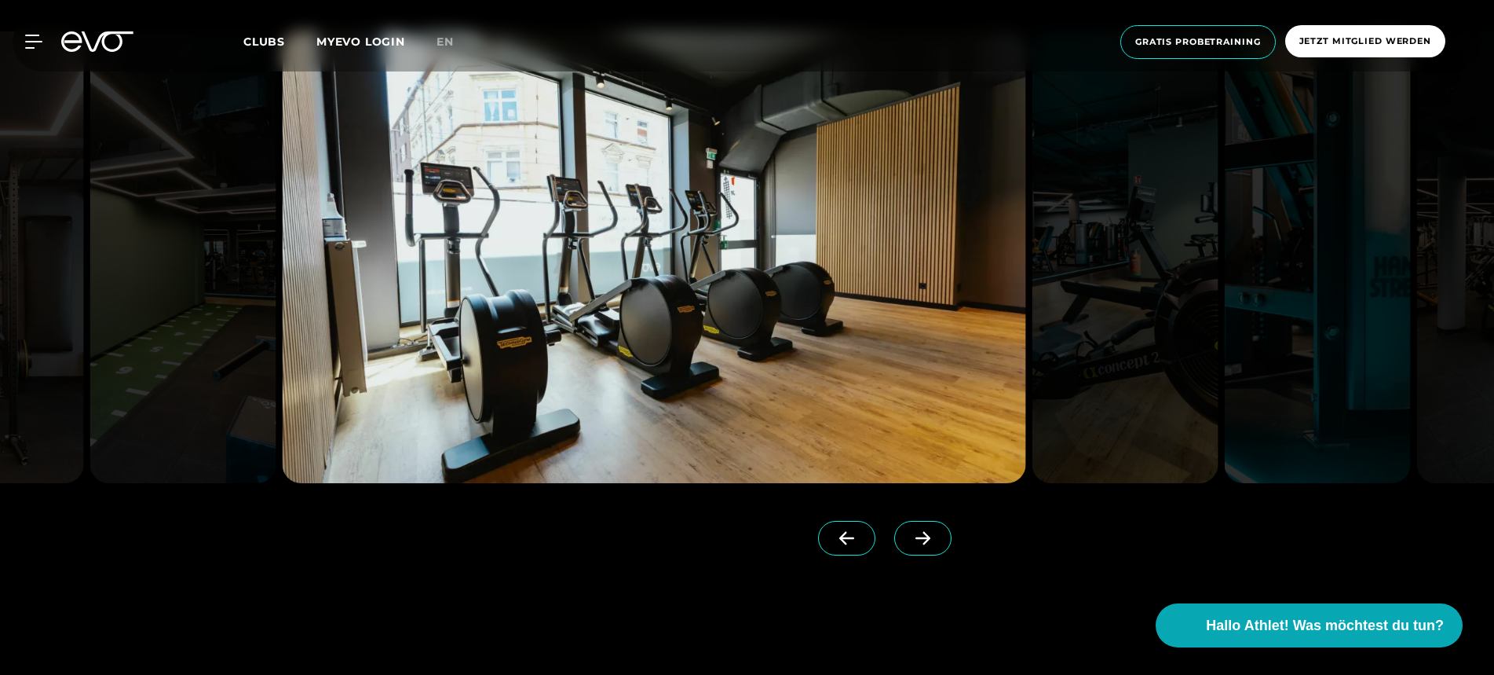
click at [861, 554] on span at bounding box center [846, 538] width 57 height 35
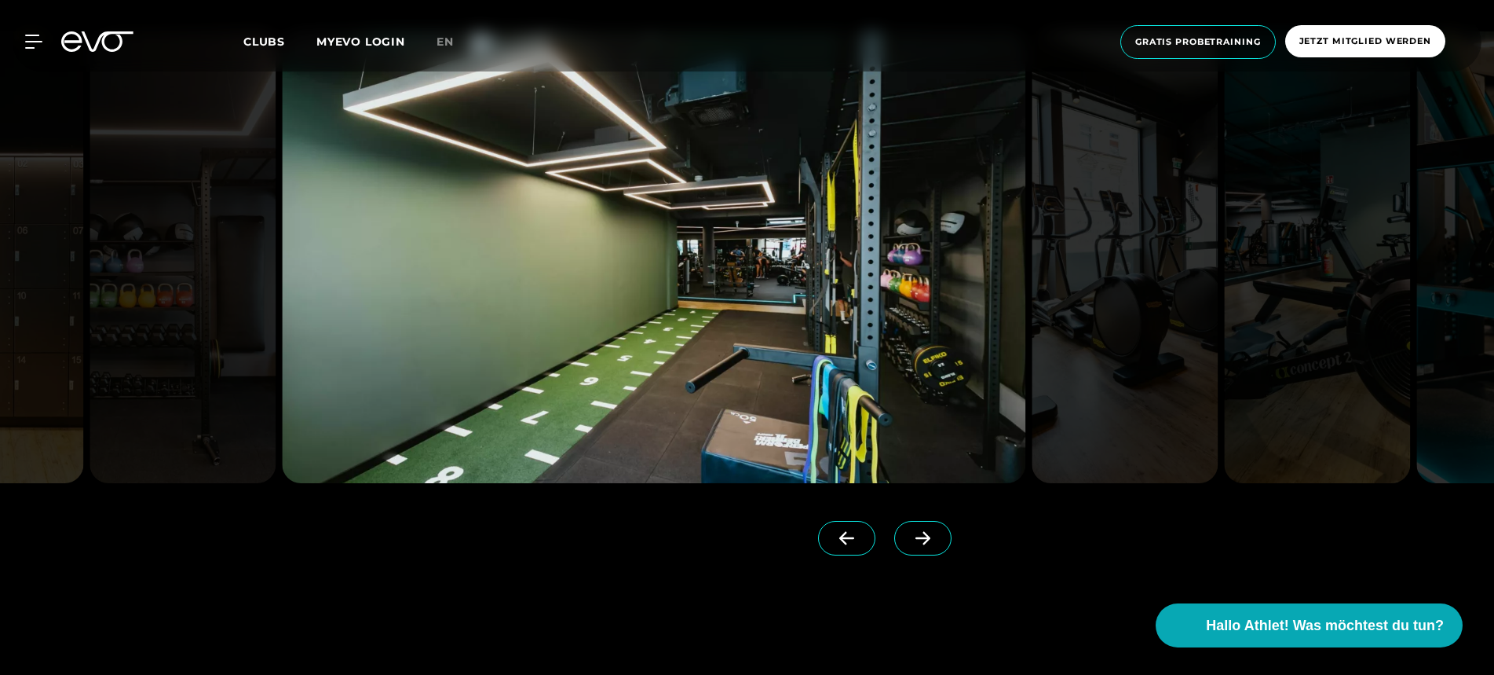
click at [733, 538] on div at bounding box center [551, 540] width 536 height 39
click at [536, 282] on img at bounding box center [654, 257] width 744 height 452
click at [273, 584] on div at bounding box center [747, 293] width 1494 height 700
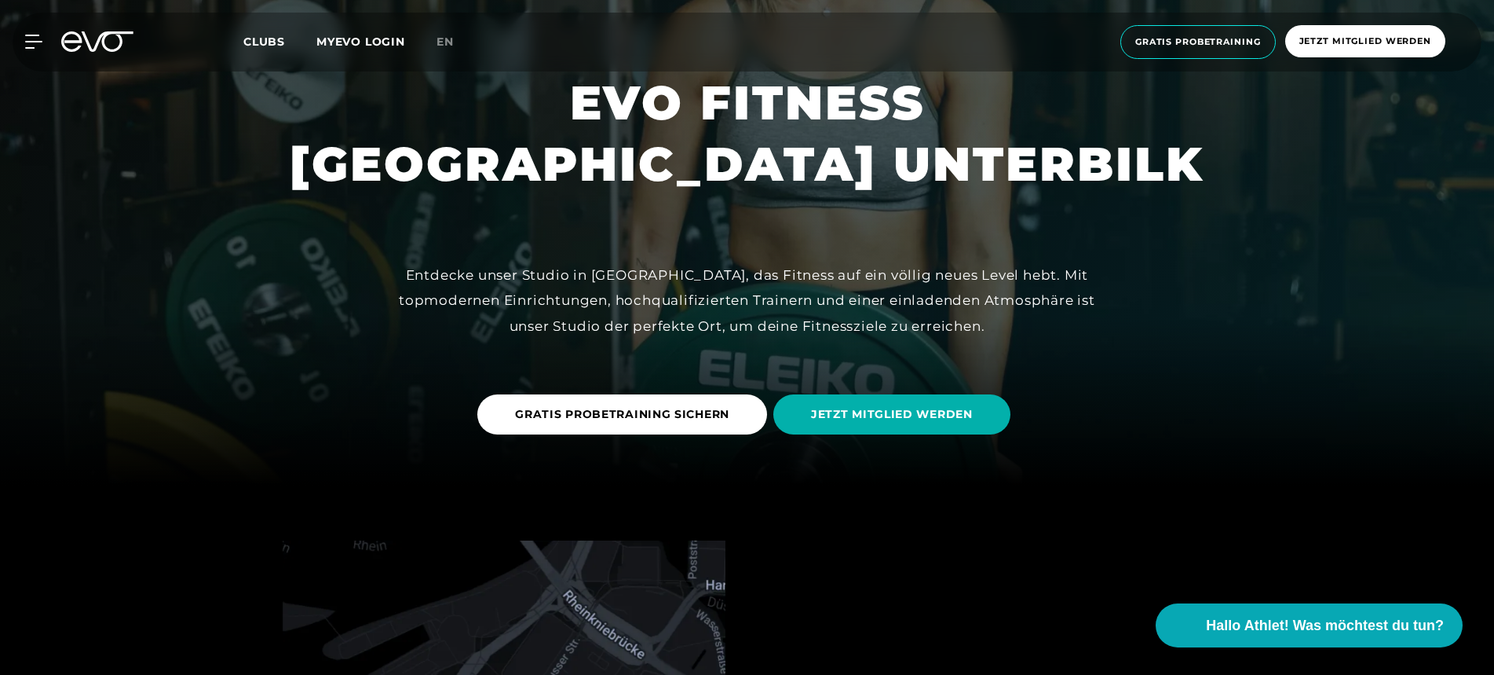
scroll to position [79, 0]
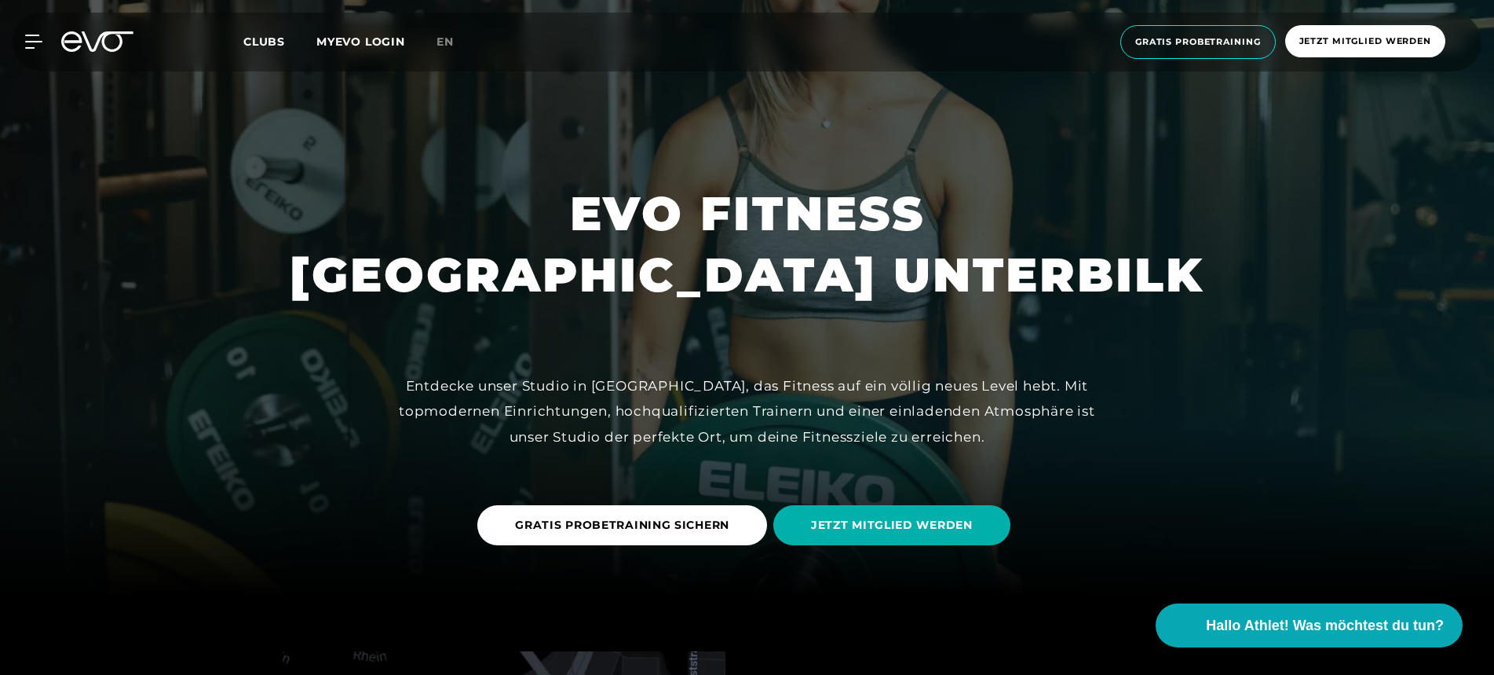
click at [124, 41] on icon at bounding box center [97, 41] width 72 height 20
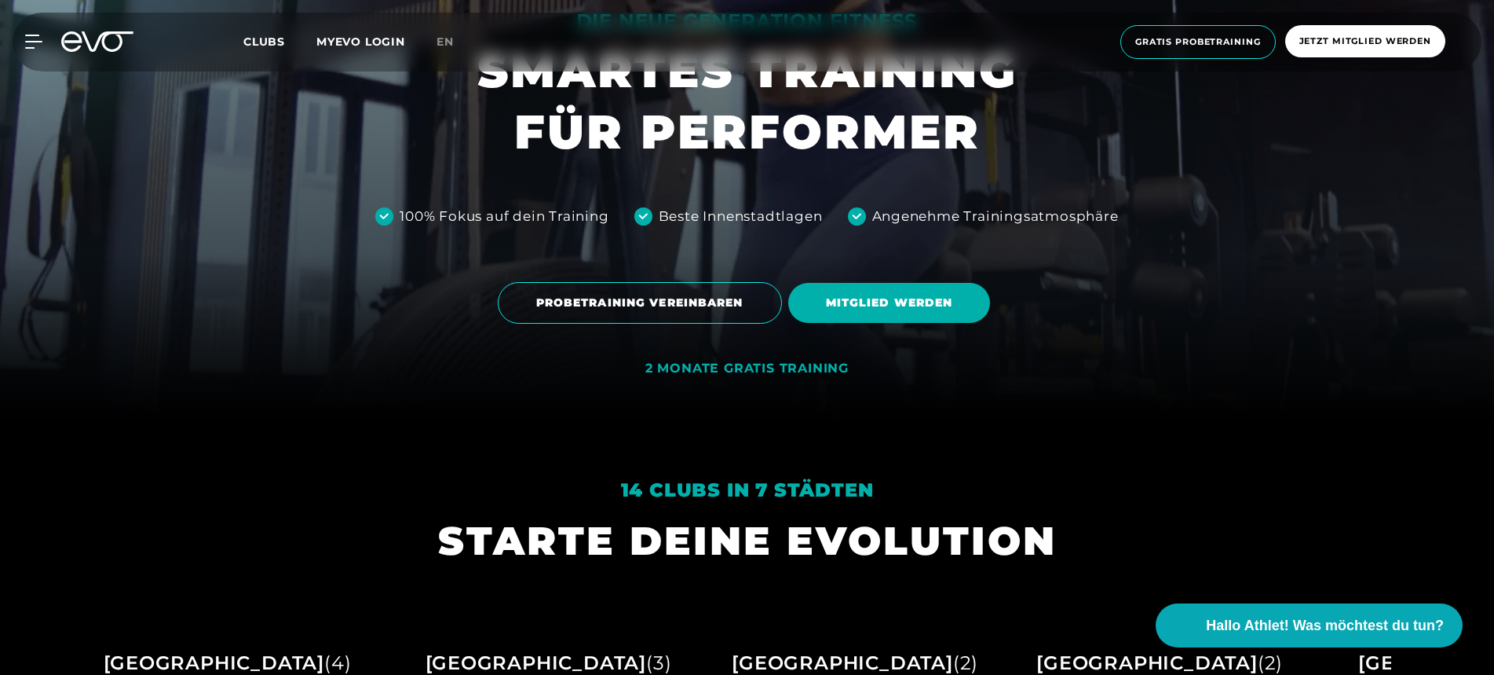
scroll to position [258, 0]
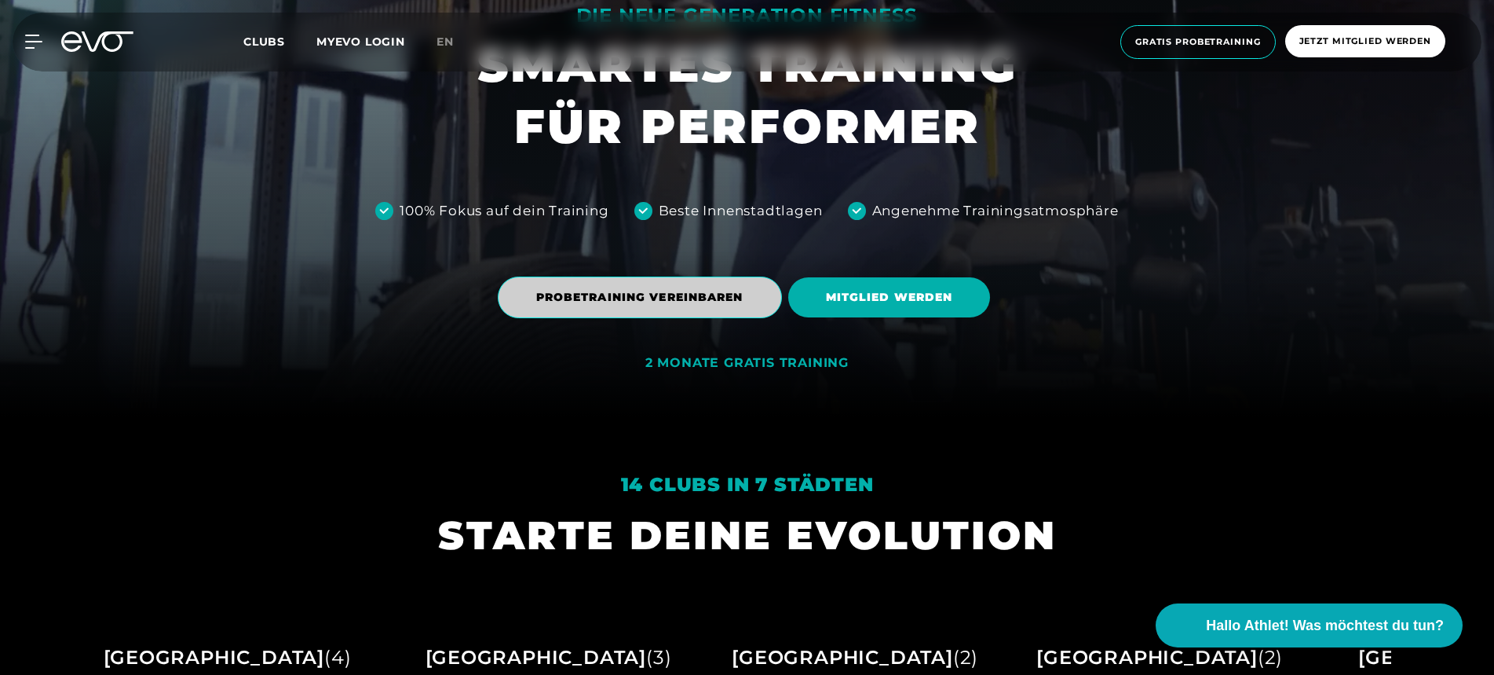
click at [522, 302] on span "PROBETRAINING VEREINBAREN" at bounding box center [640, 297] width 284 height 42
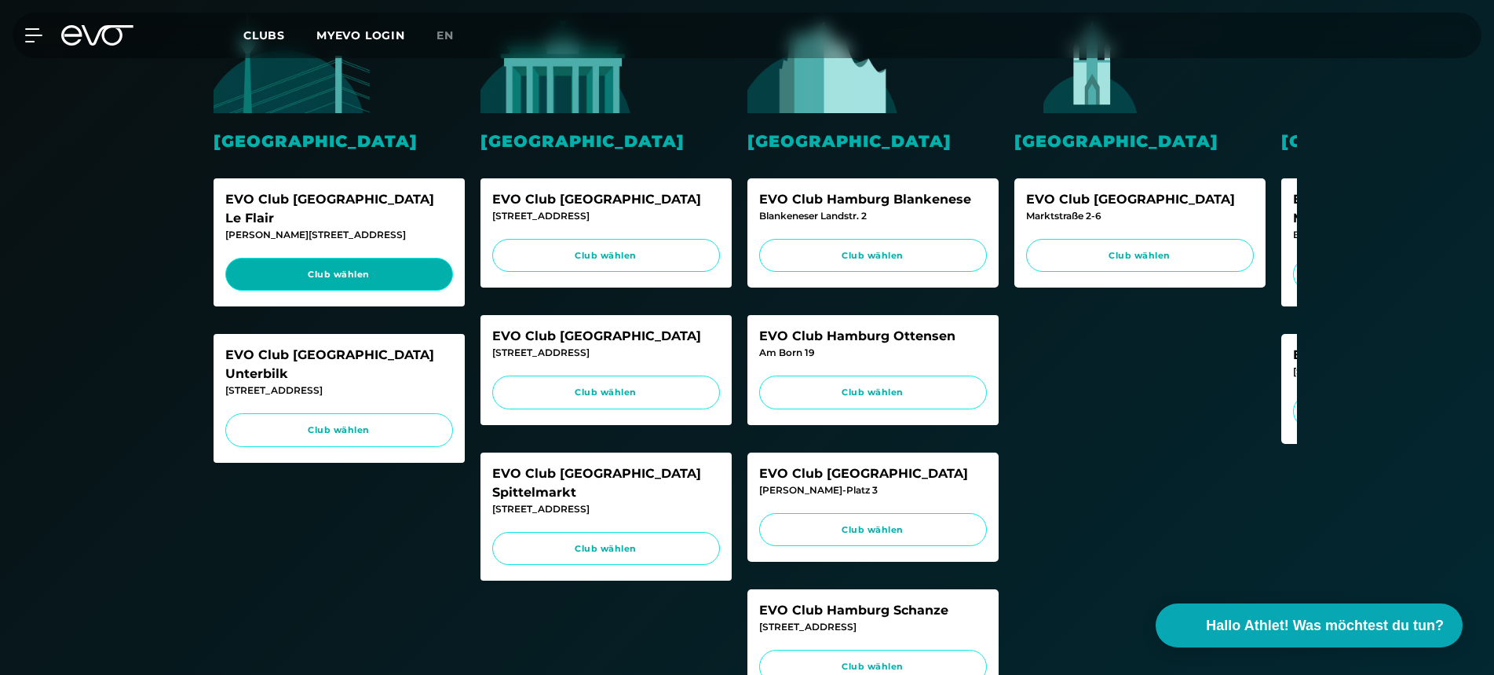
click at [387, 269] on div "EVO Club [GEOGRAPHIC_DATA] Le Flair [PERSON_NAME][STREET_ADDRESS] Club wählen" at bounding box center [339, 242] width 251 height 129
click at [387, 268] on span "Club wählen" at bounding box center [339, 274] width 198 height 13
click at [78, 38] on icon at bounding box center [97, 35] width 72 height 20
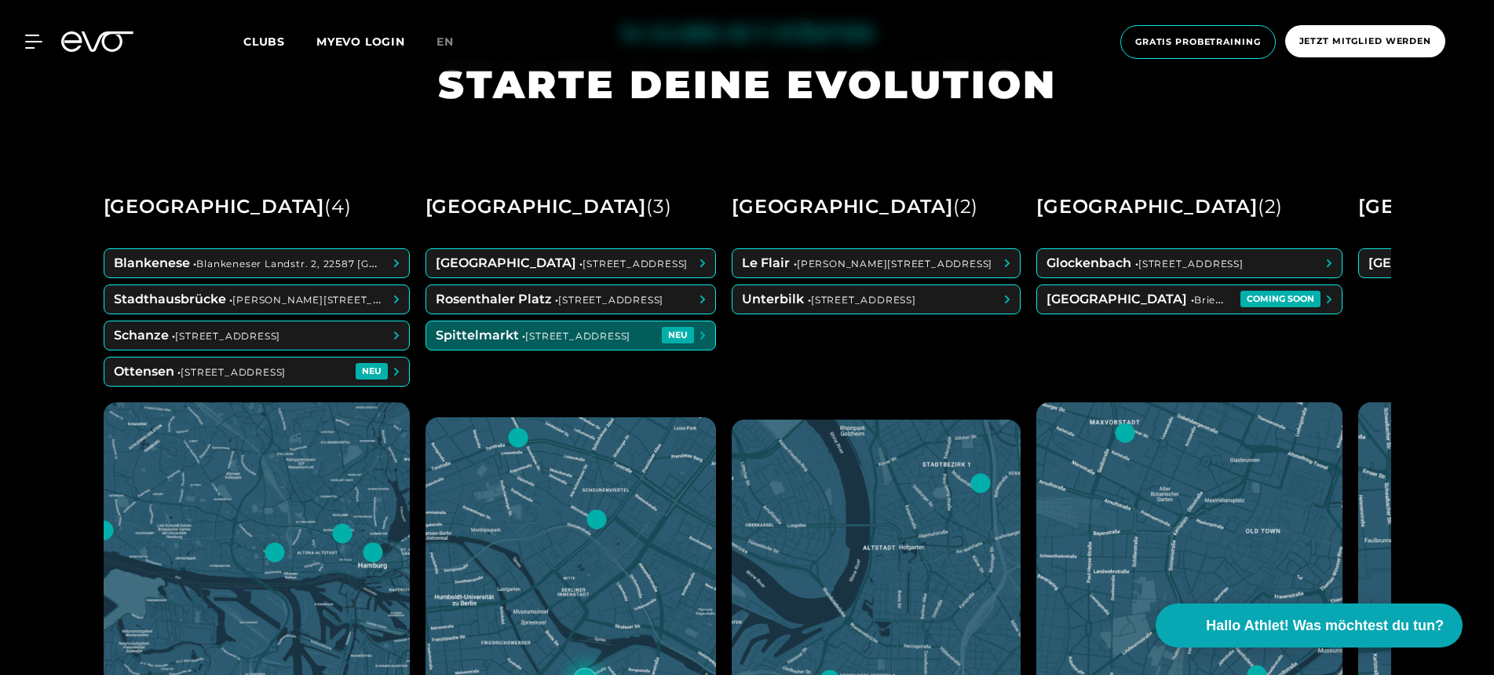
scroll to position [719, 0]
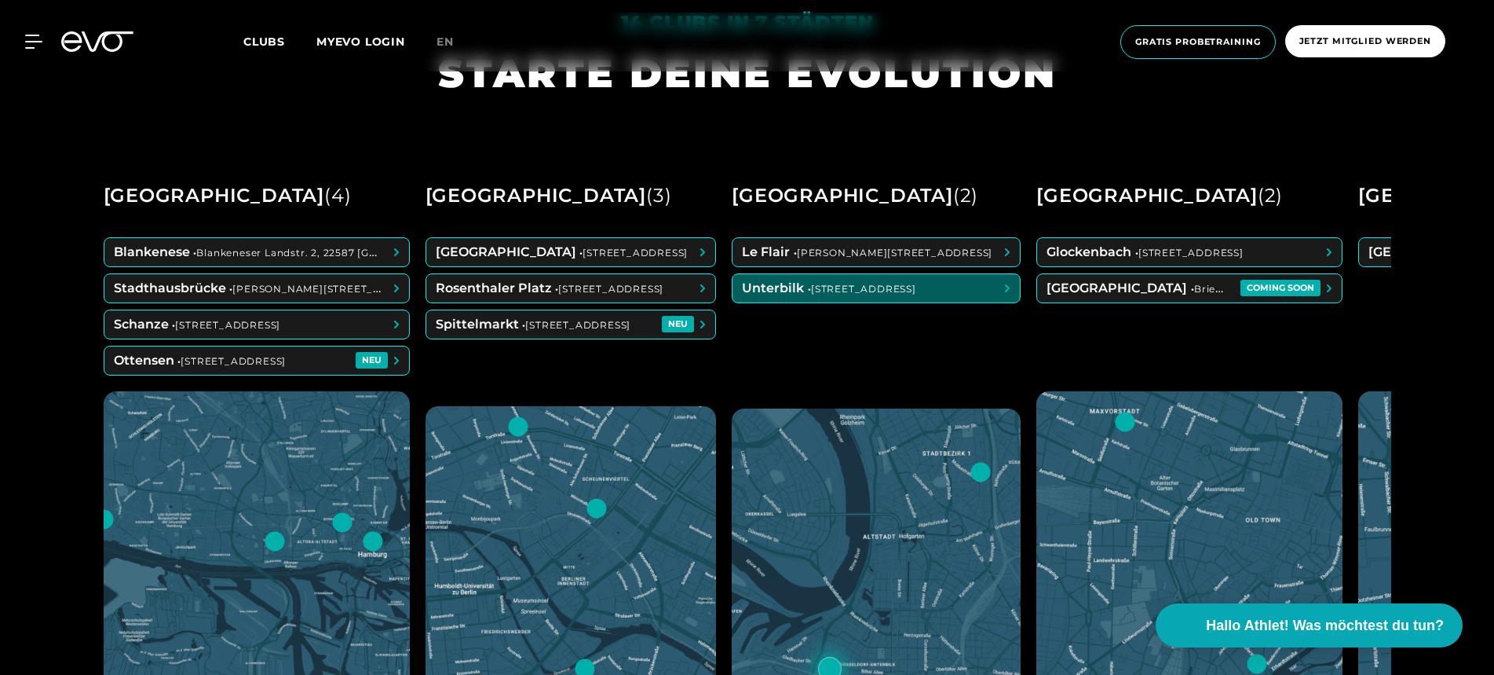
click at [946, 311] on div "Le Flair • [PERSON_NAME][STREET_ADDRESS] • [STREET_ADDRESS]" at bounding box center [876, 314] width 289 height 155
click at [956, 286] on span at bounding box center [876, 288] width 287 height 28
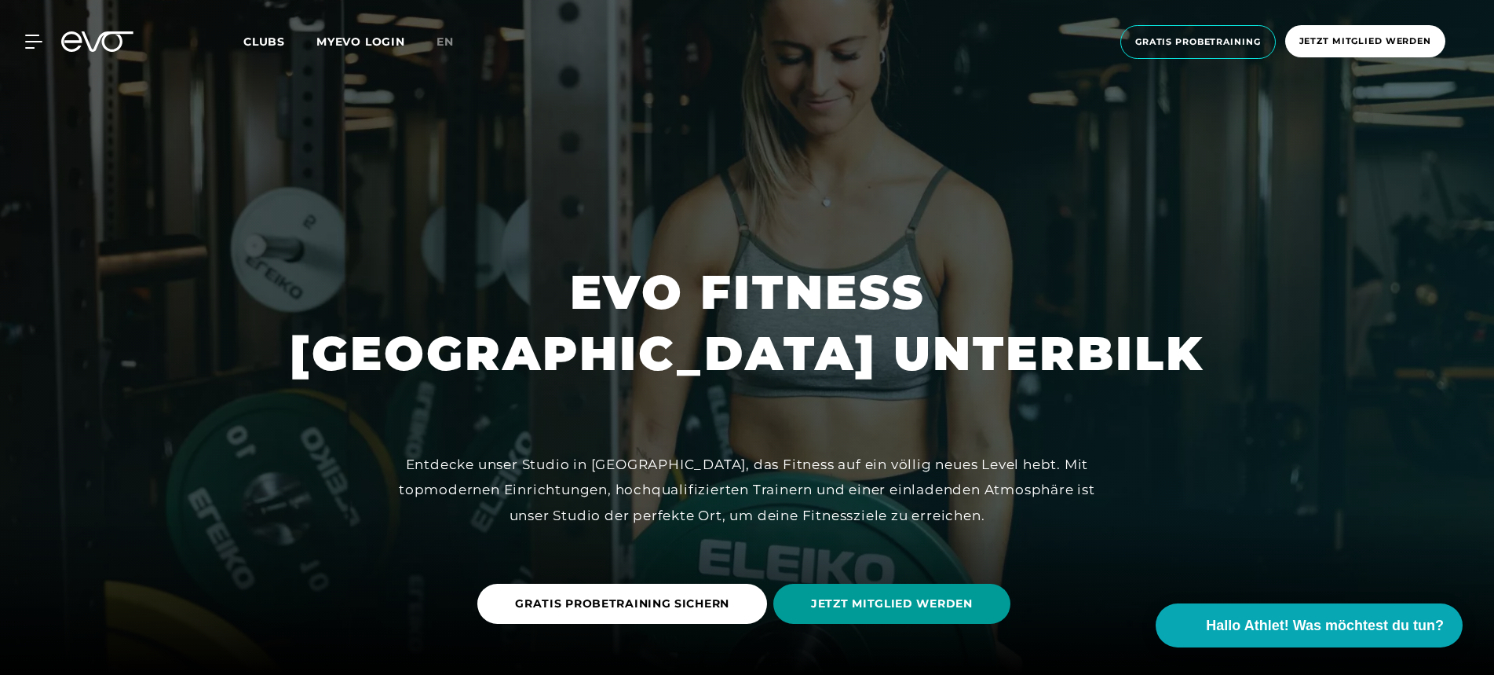
click at [841, 591] on span "JETZT MITGLIED WERDEN" at bounding box center [891, 603] width 237 height 40
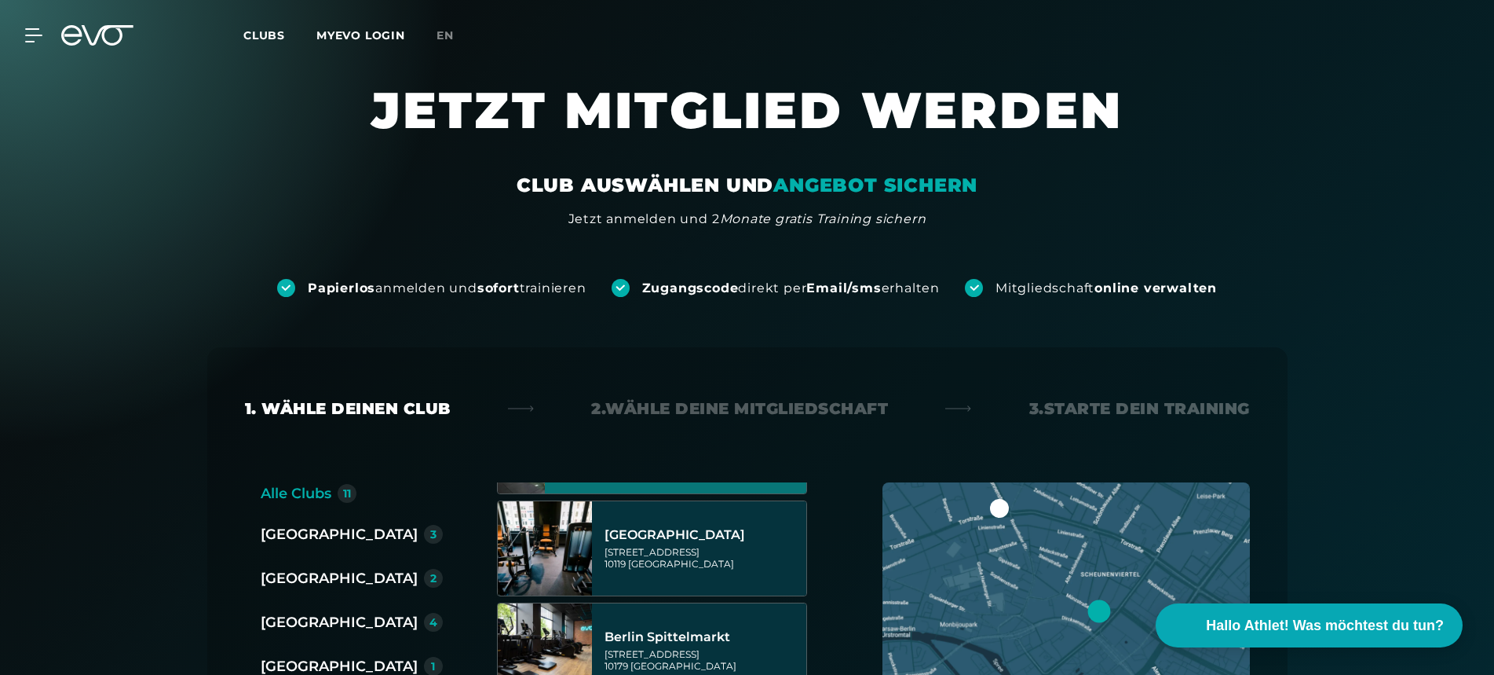
scroll to position [5, 0]
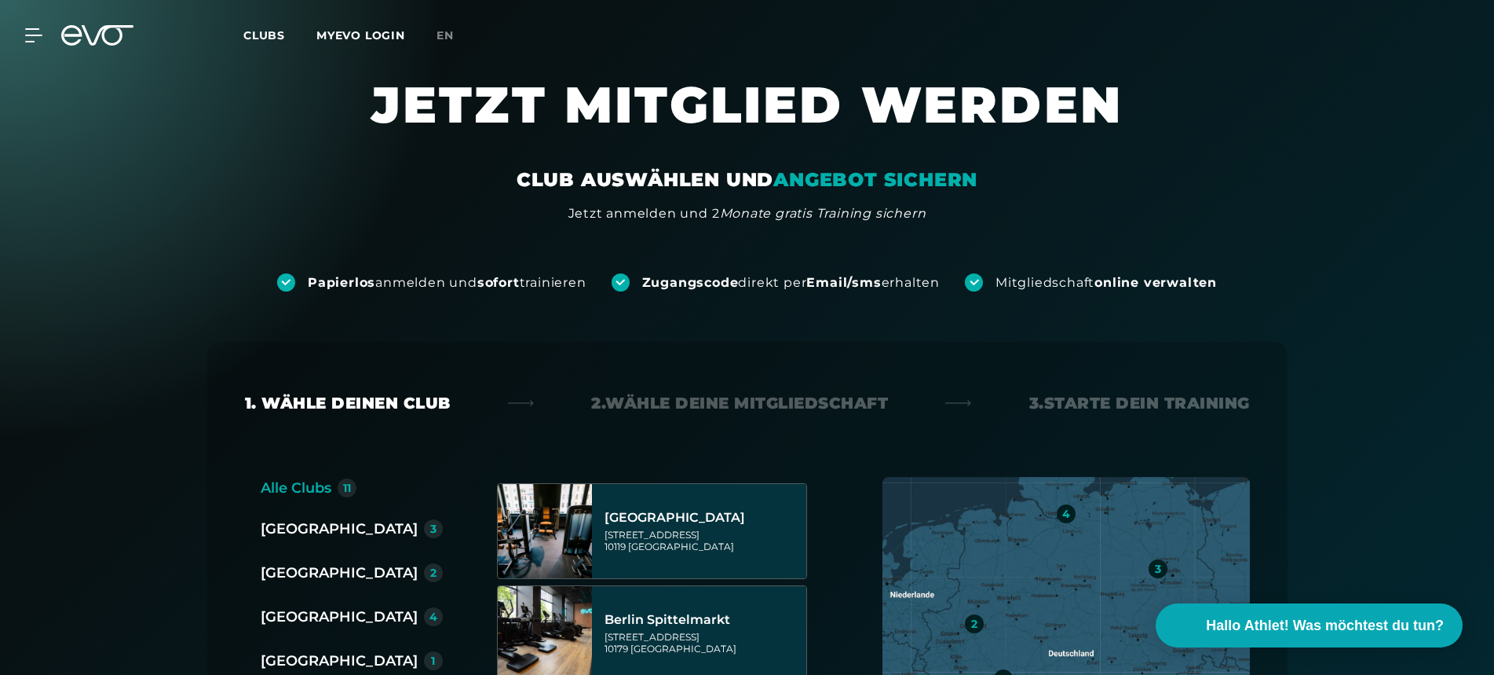
click at [337, 565] on div "[GEOGRAPHIC_DATA]" at bounding box center [339, 572] width 157 height 22
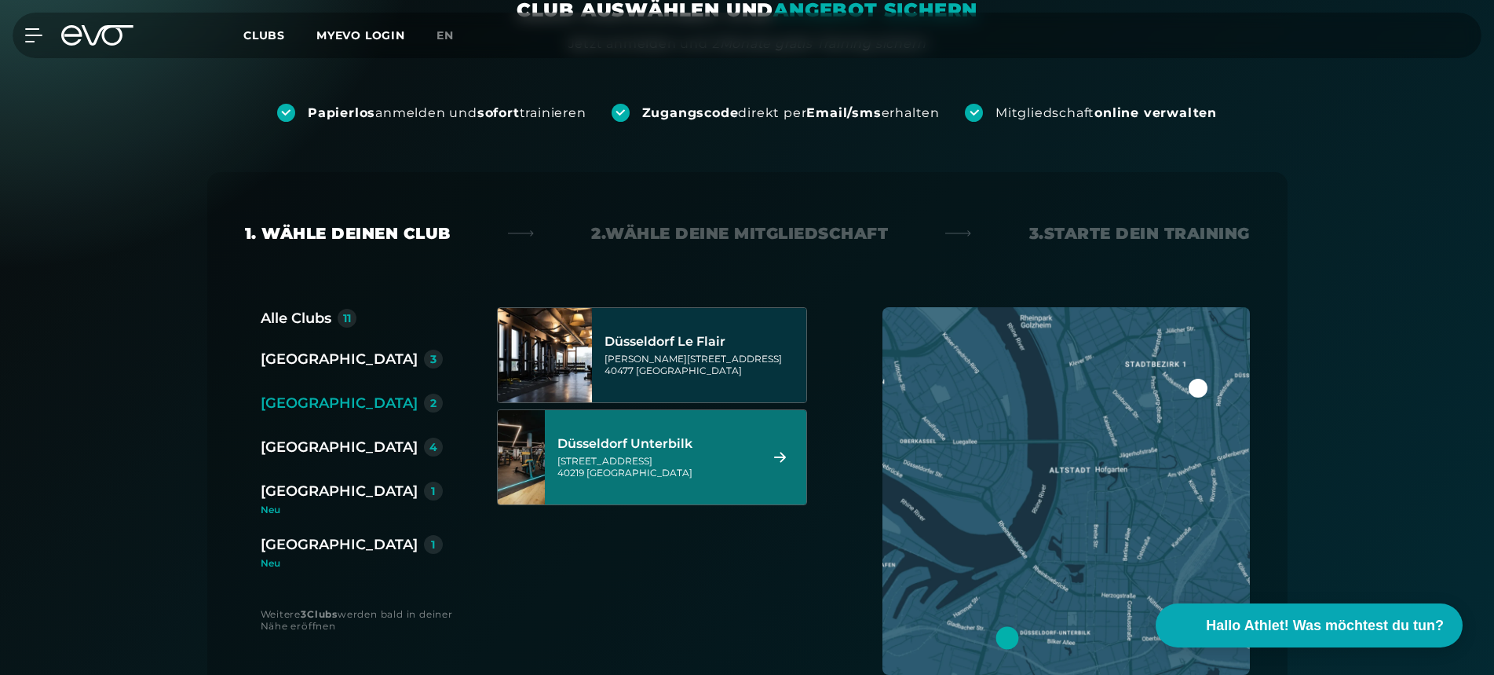
click at [653, 452] on div "[GEOGRAPHIC_DATA] Unterbilk [STREET_ADDRESS]" at bounding box center [656, 456] width 197 height 69
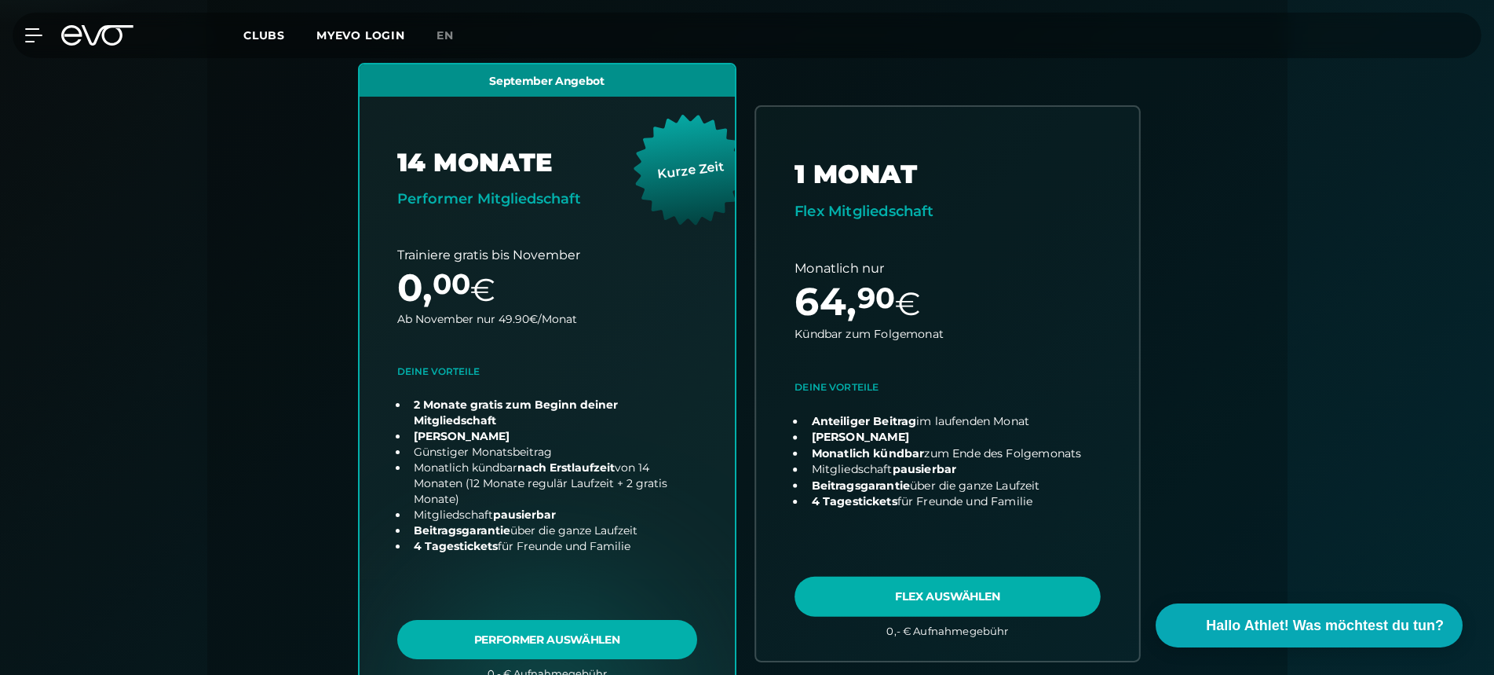
scroll to position [437, 0]
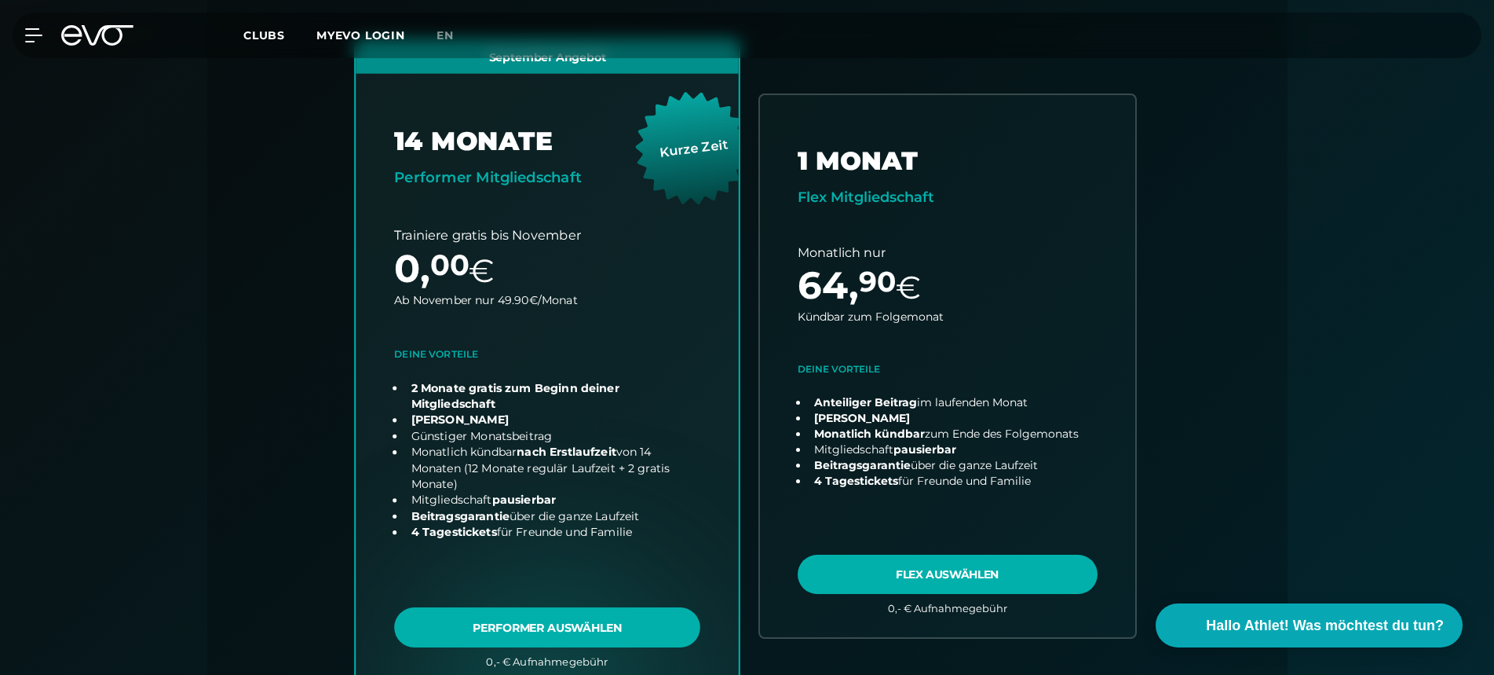
click at [605, 619] on link "choose plan" at bounding box center [547, 366] width 383 height 650
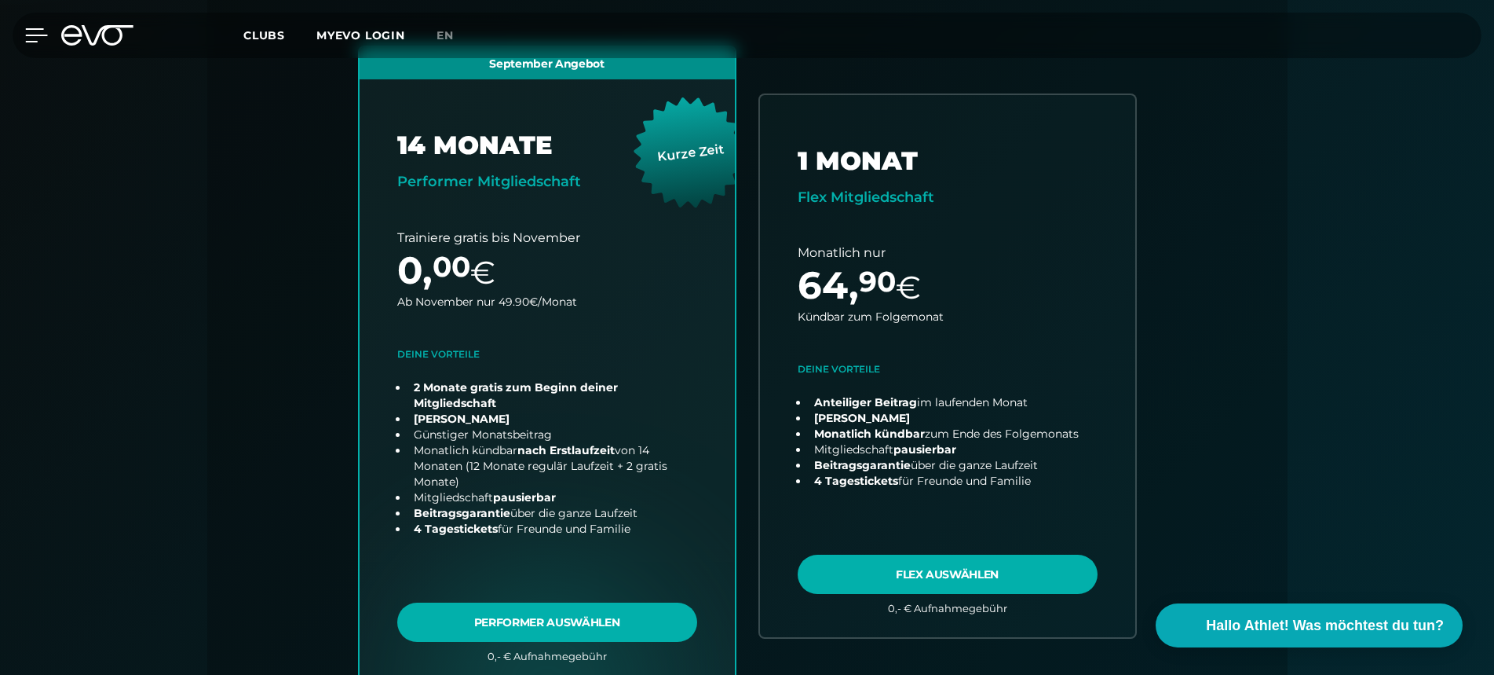
click at [41, 35] on icon at bounding box center [37, 35] width 22 height 13
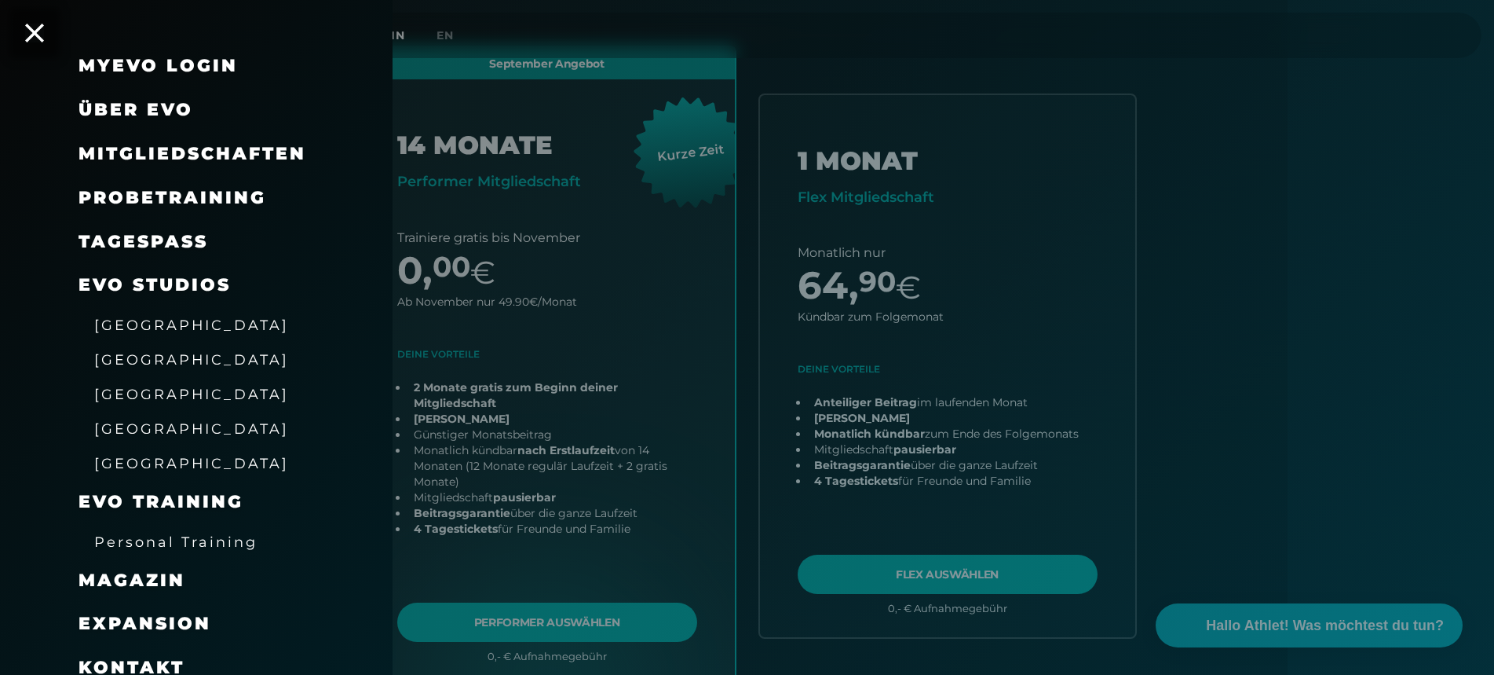
scroll to position [31, 0]
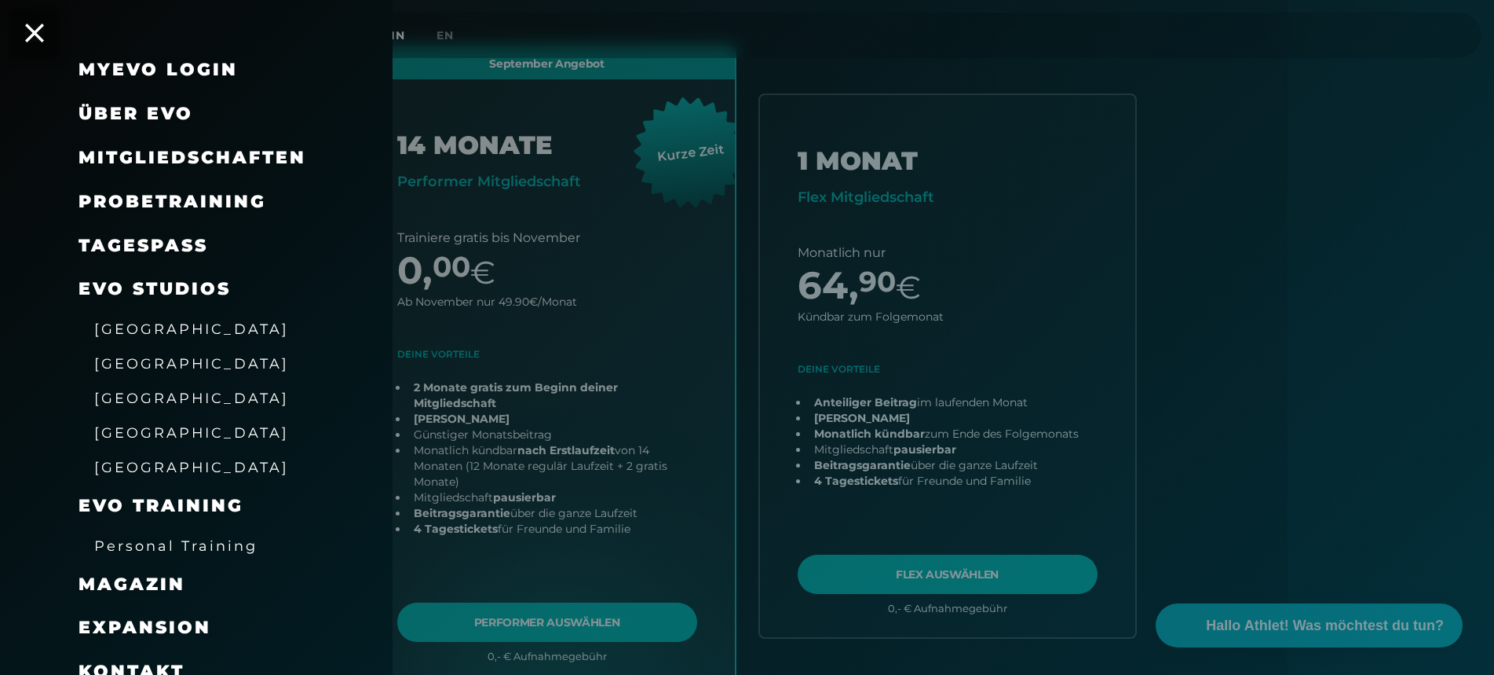
click at [463, 225] on div at bounding box center [747, 337] width 1494 height 675
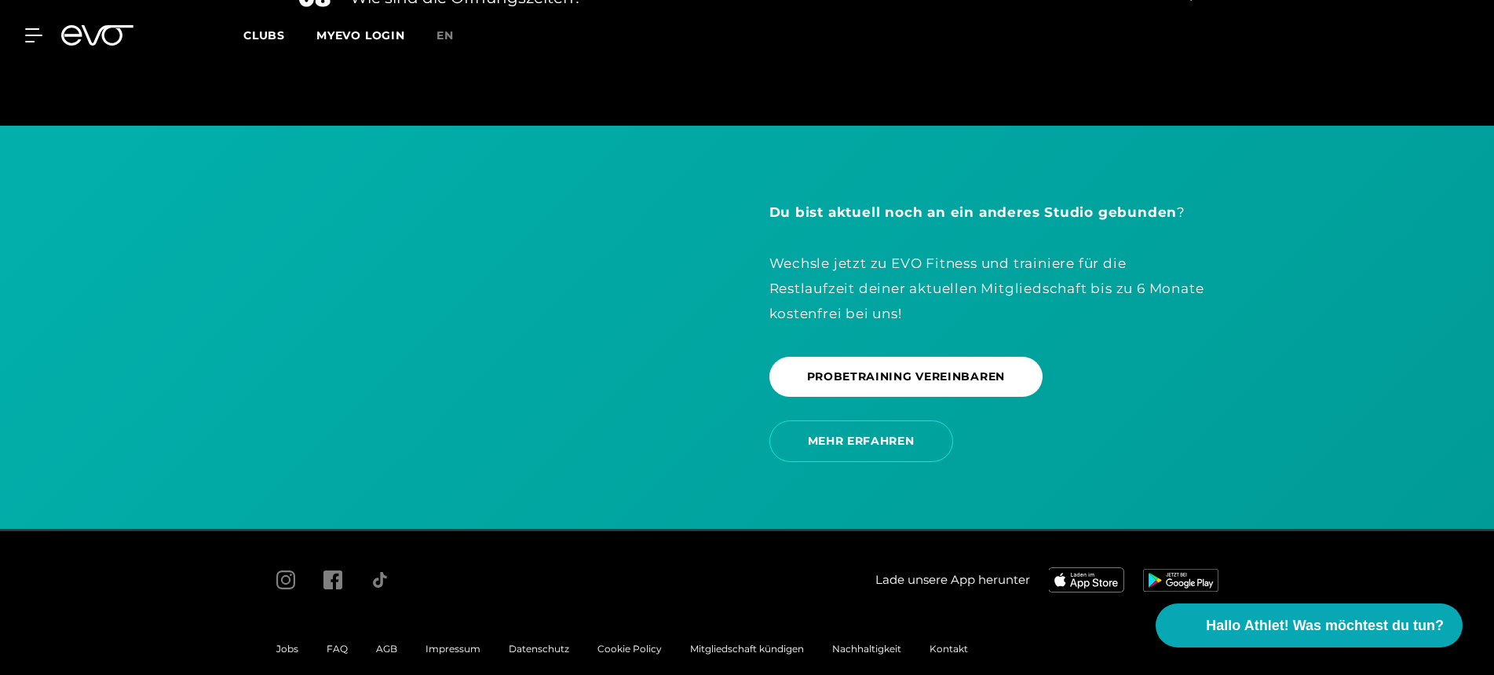
scroll to position [3302, 0]
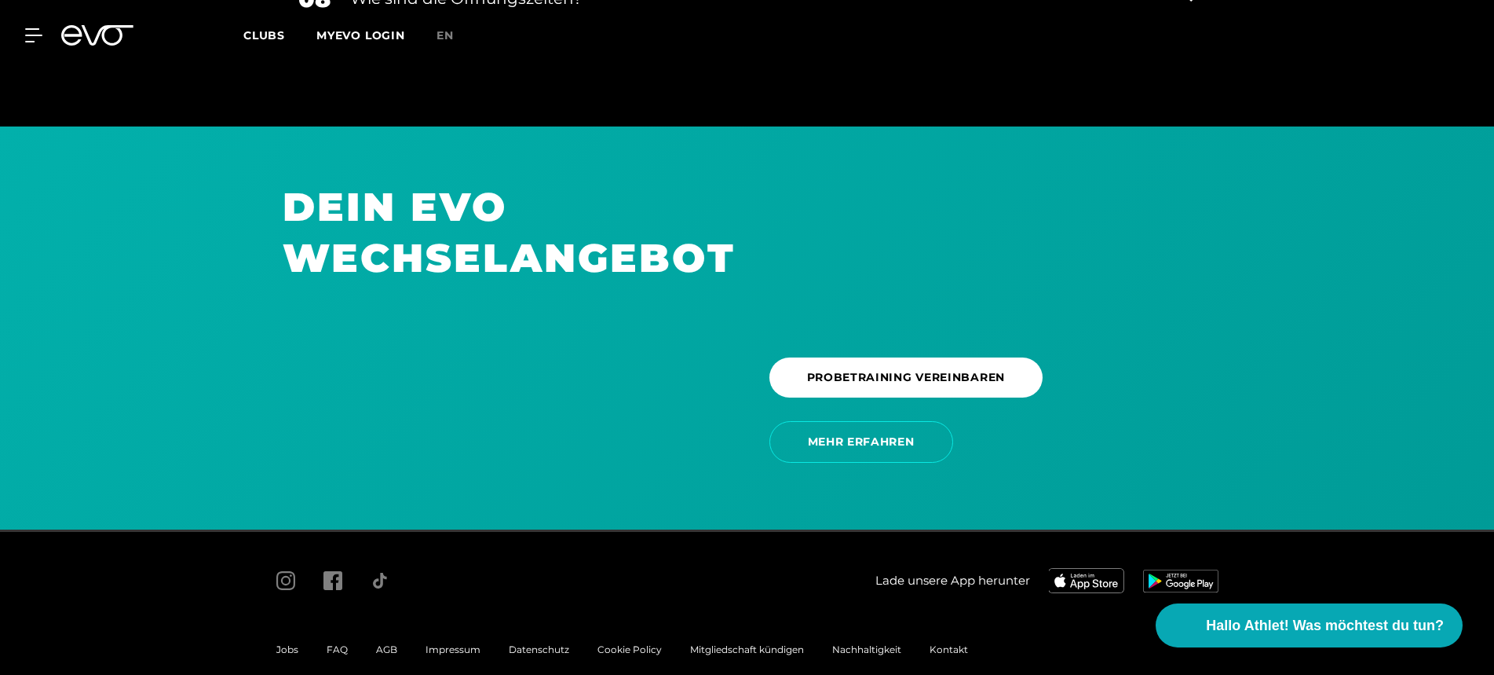
click at [388, 643] on span "AGB" at bounding box center [386, 649] width 21 height 12
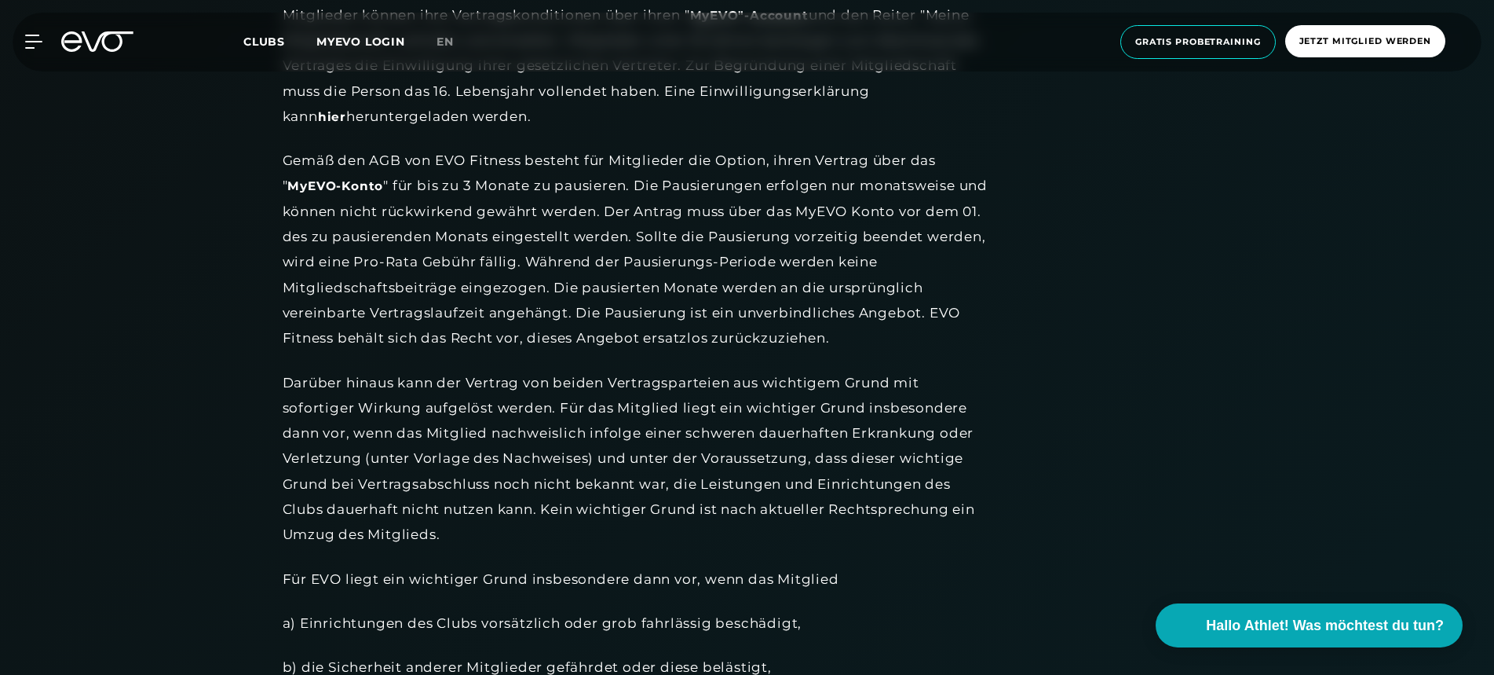
scroll to position [2077, 0]
